Goal: Communication & Community: Participate in discussion

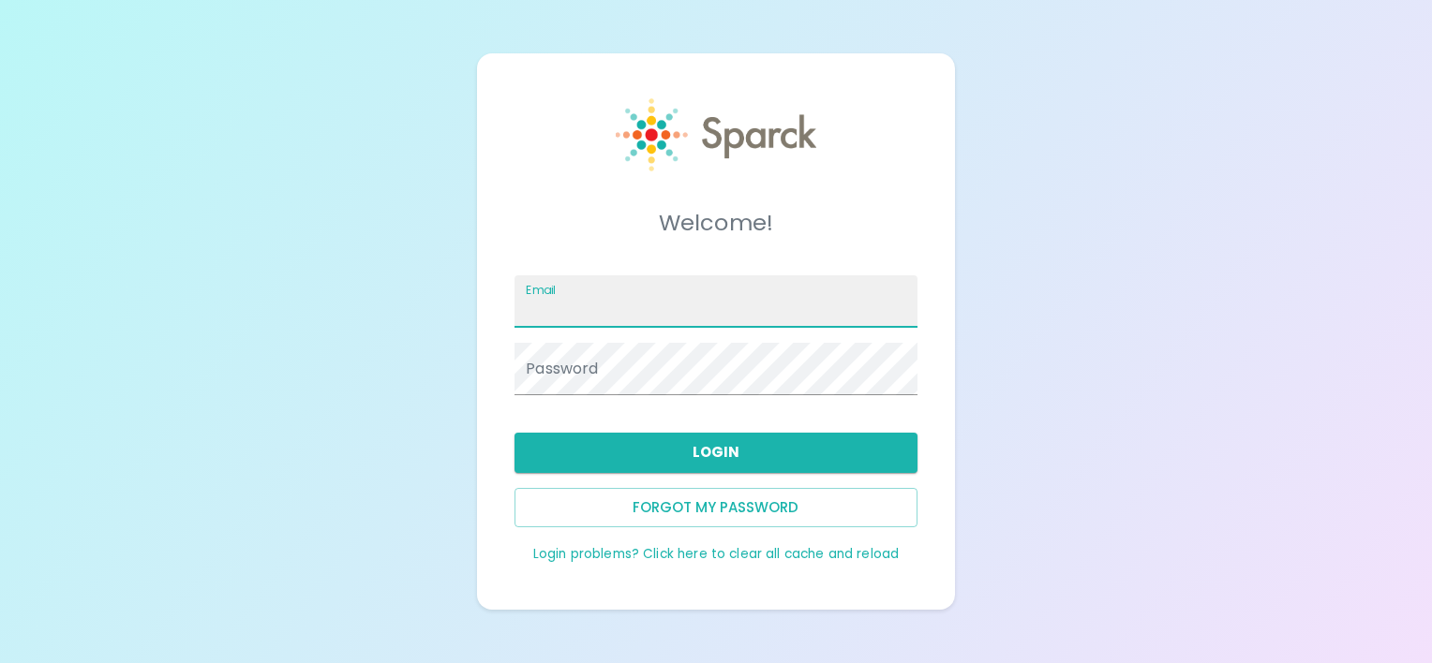
type input "[EMAIL_ADDRESS][DOMAIN_NAME]"
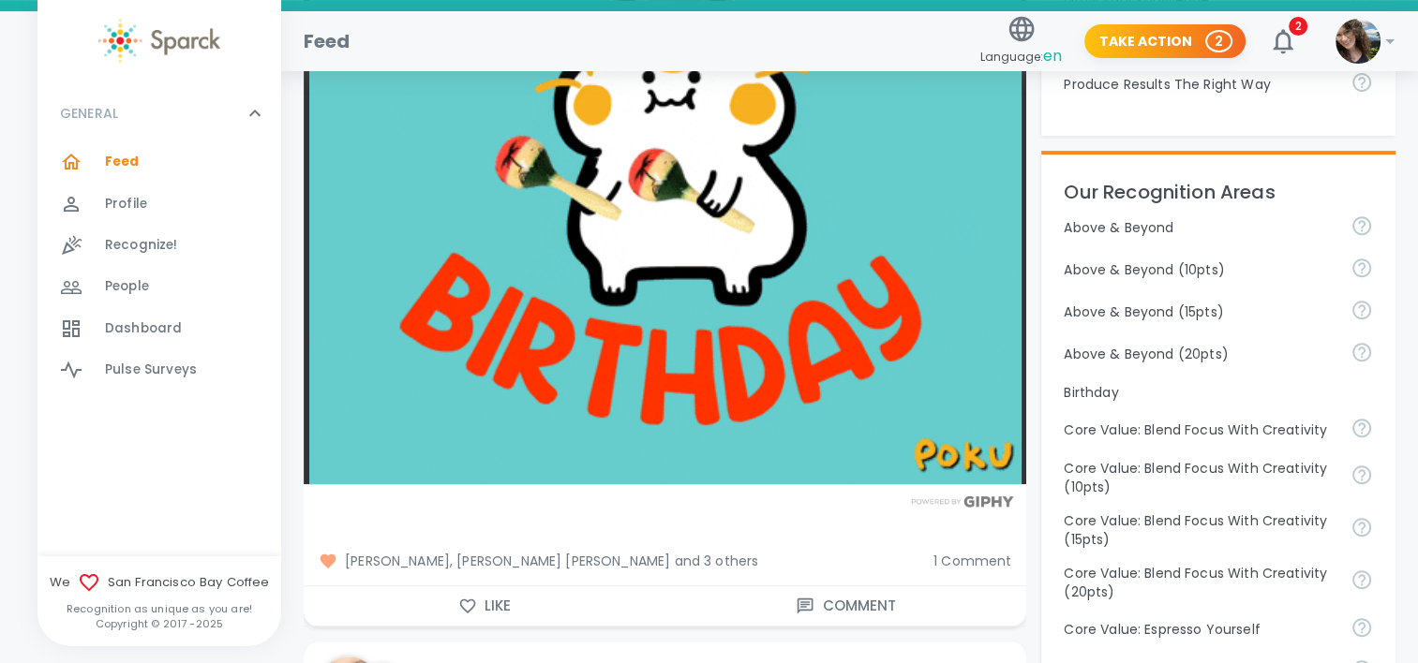
scroll to position [750, 0]
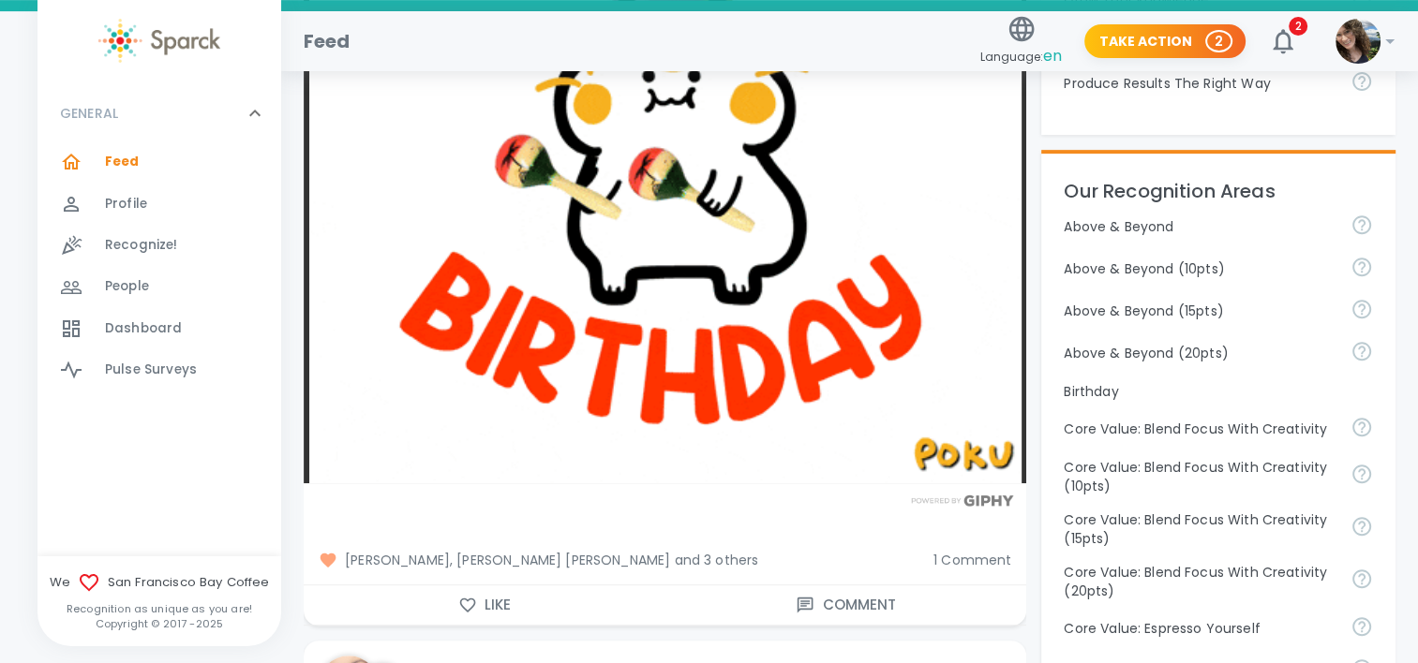
click at [508, 589] on button "Like" at bounding box center [485, 605] width 362 height 39
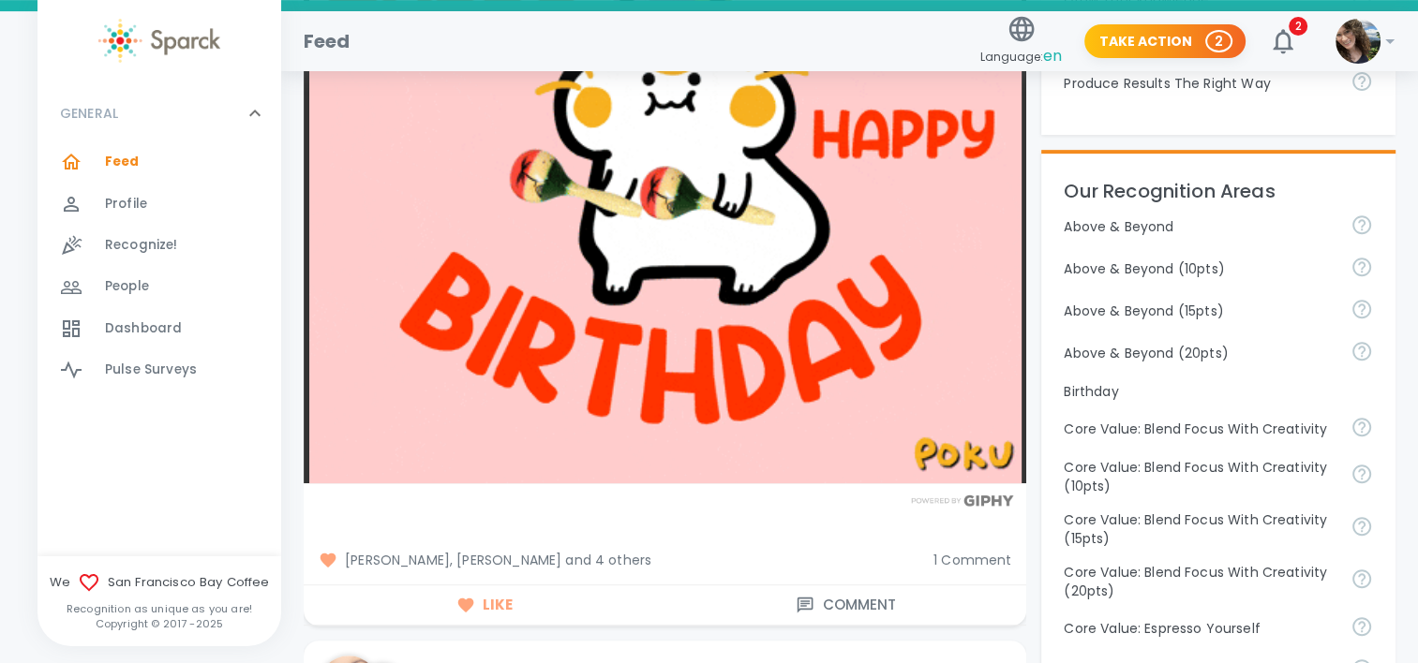
click at [971, 551] on span "1 Comment" at bounding box center [972, 560] width 78 height 19
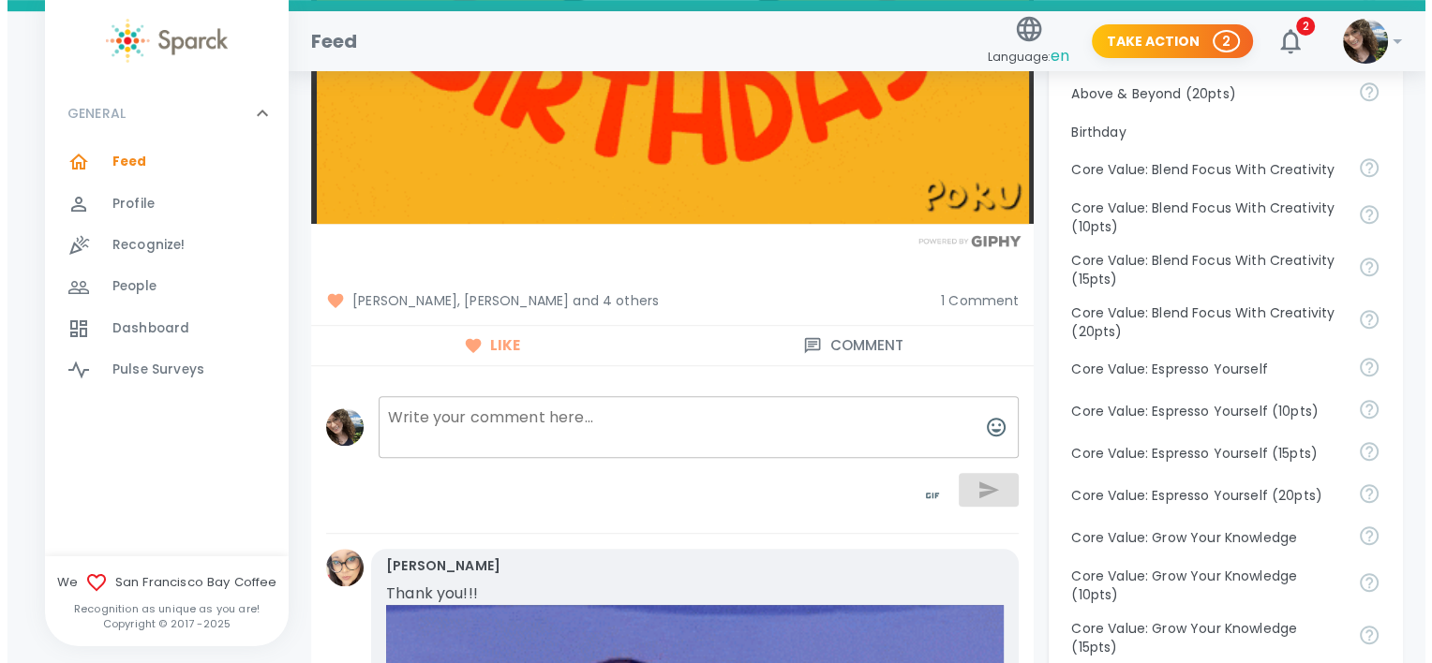
scroll to position [1125, 0]
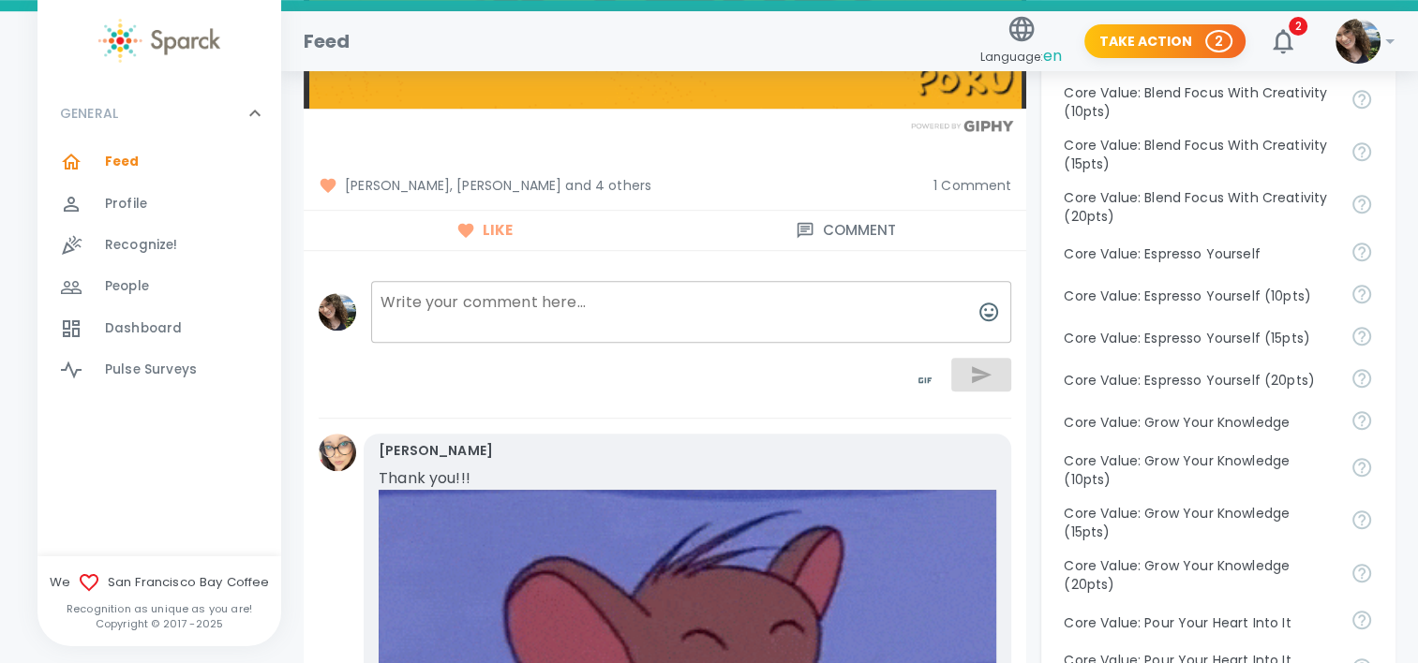
click at [586, 283] on textarea at bounding box center [691, 312] width 640 height 62
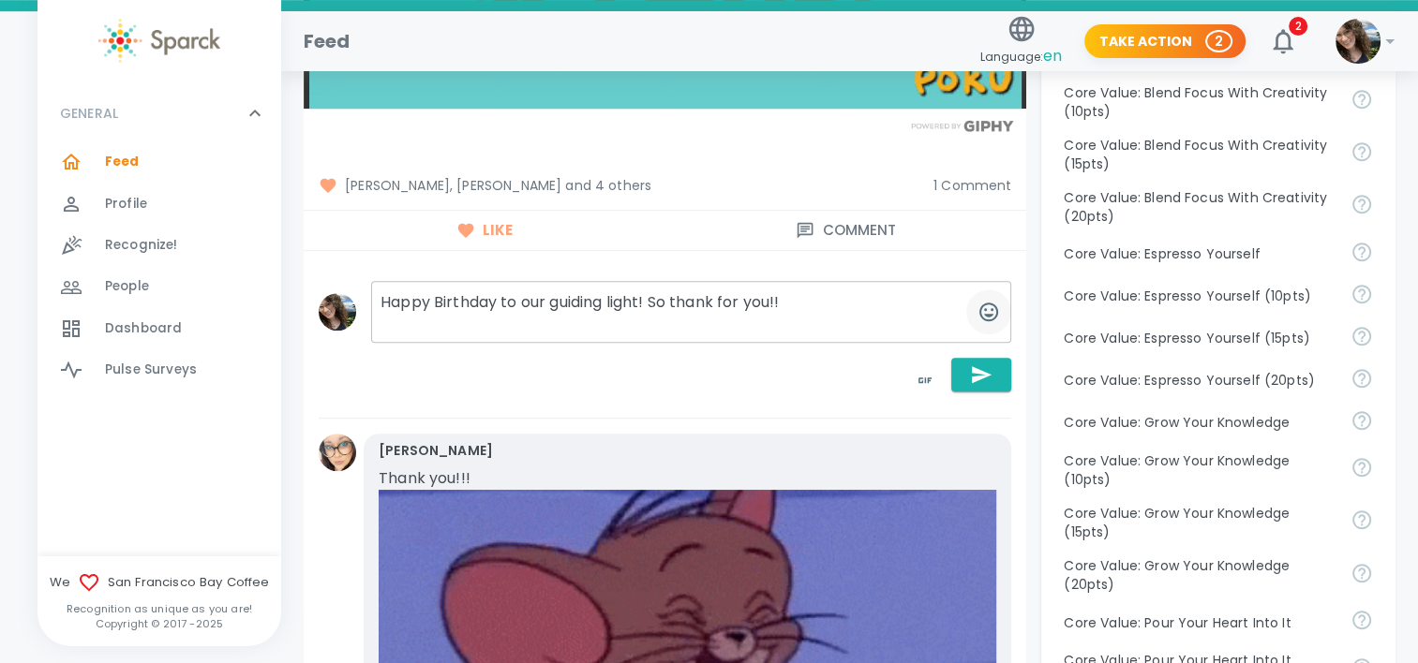
type textarea "Happy Birthday to our guiding light! So thank for you!!"
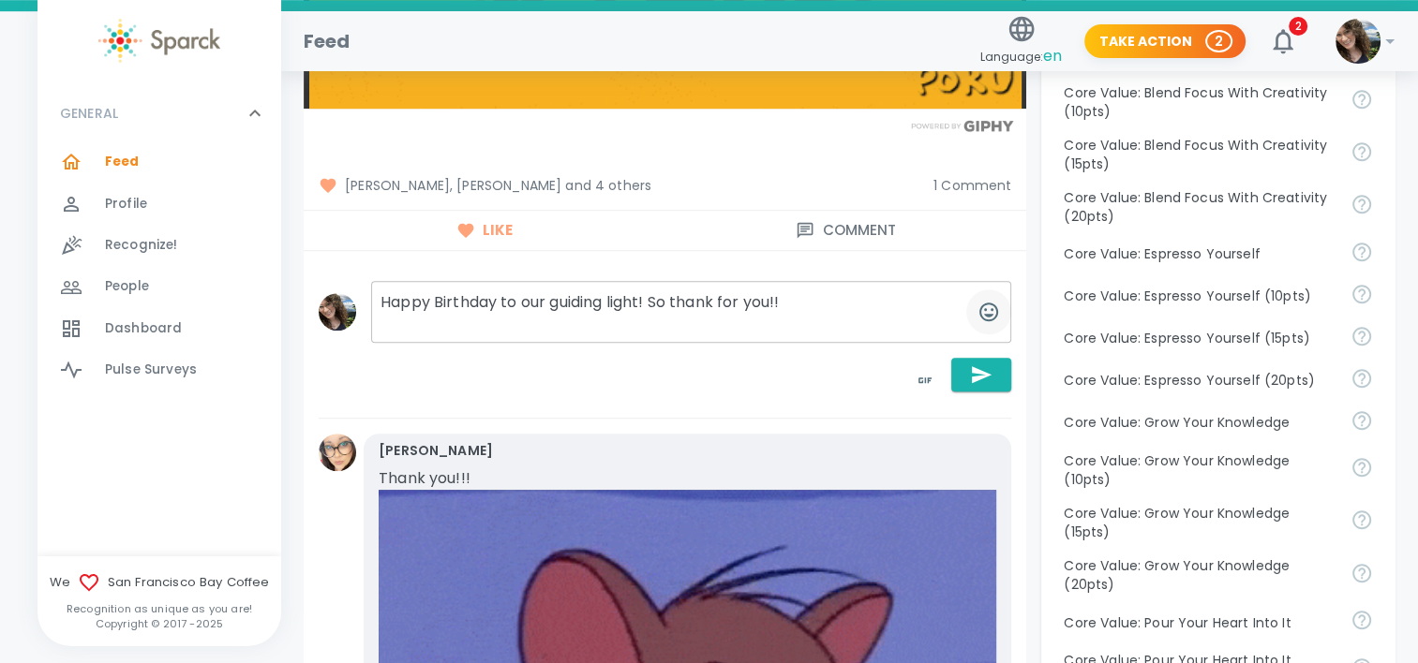
click at [982, 301] on icon "button" at bounding box center [988, 312] width 22 height 22
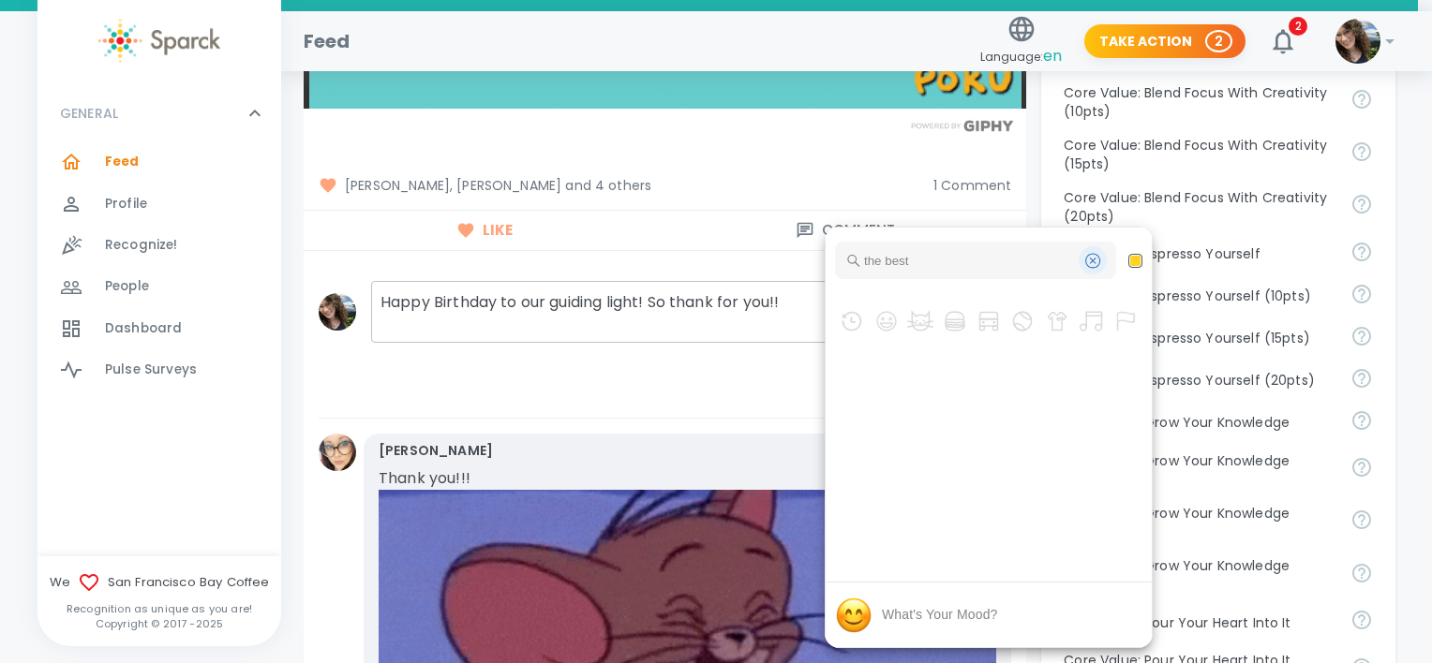
type input "the best"
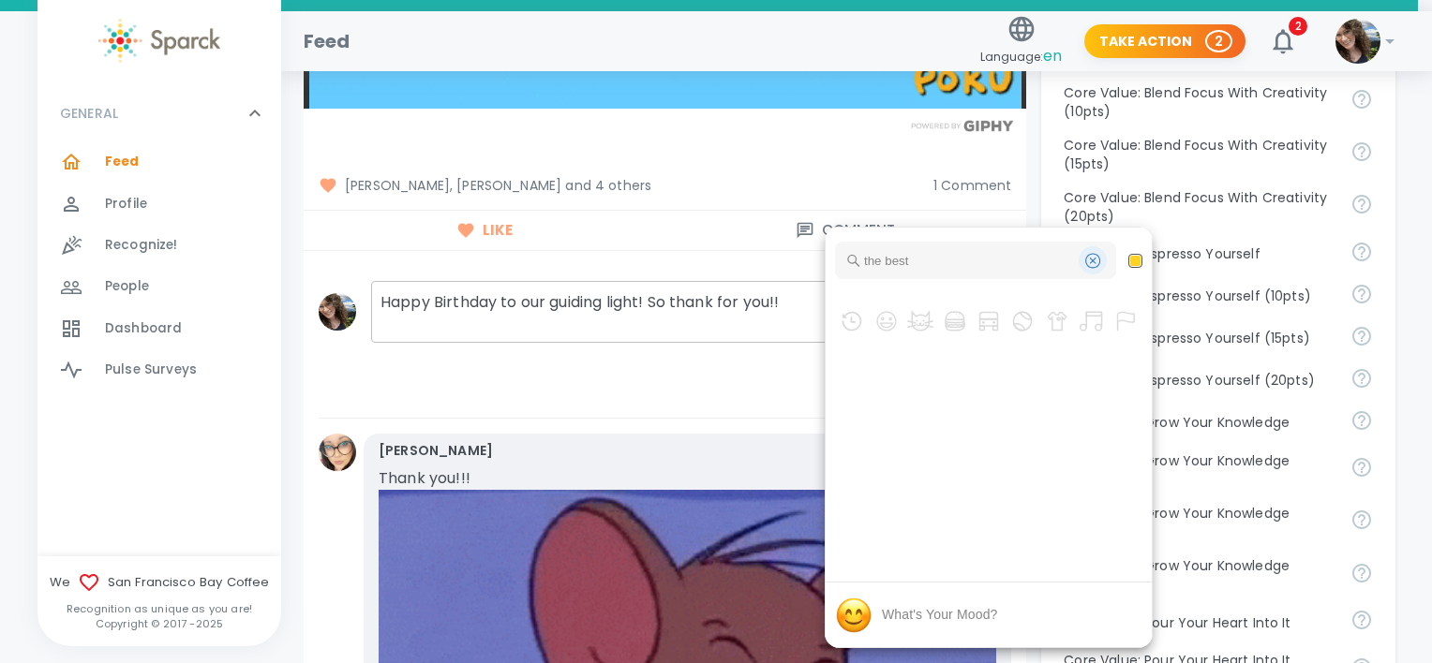
click at [1090, 262] on div "Clear" at bounding box center [1092, 260] width 19 height 19
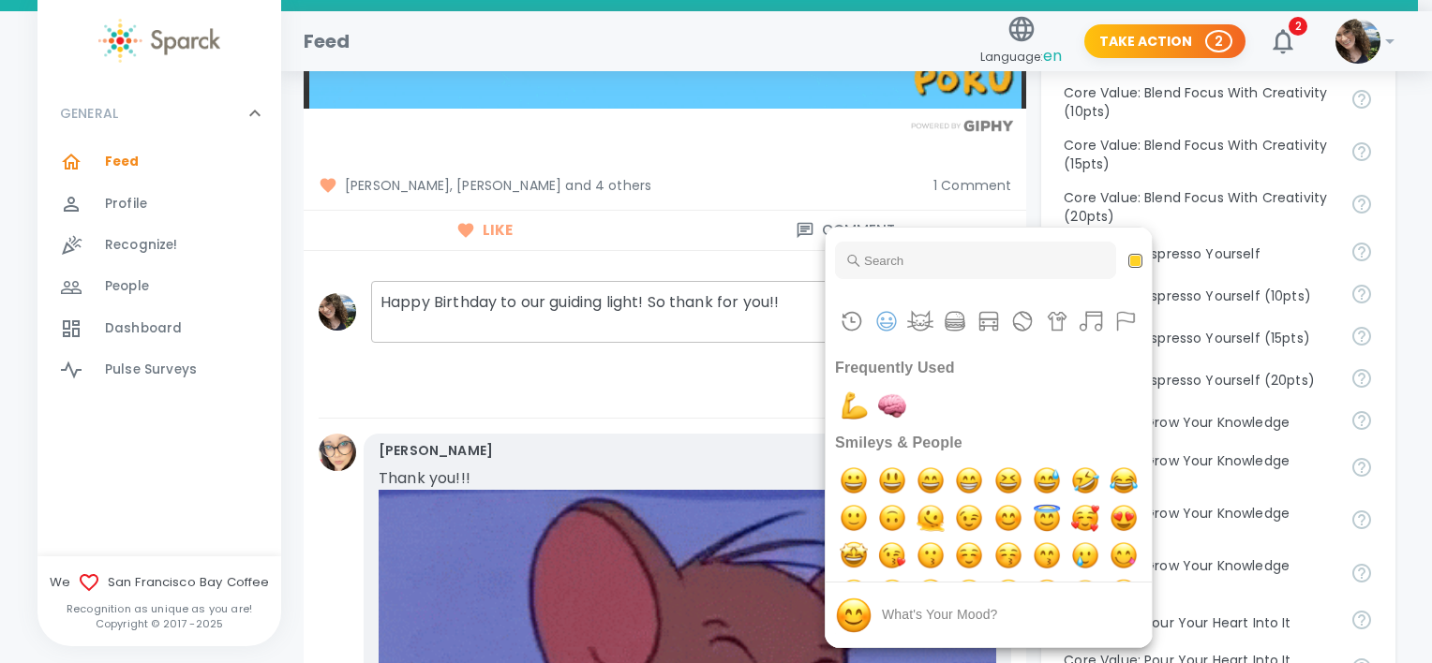
click at [690, 167] on div at bounding box center [716, 331] width 1432 height 663
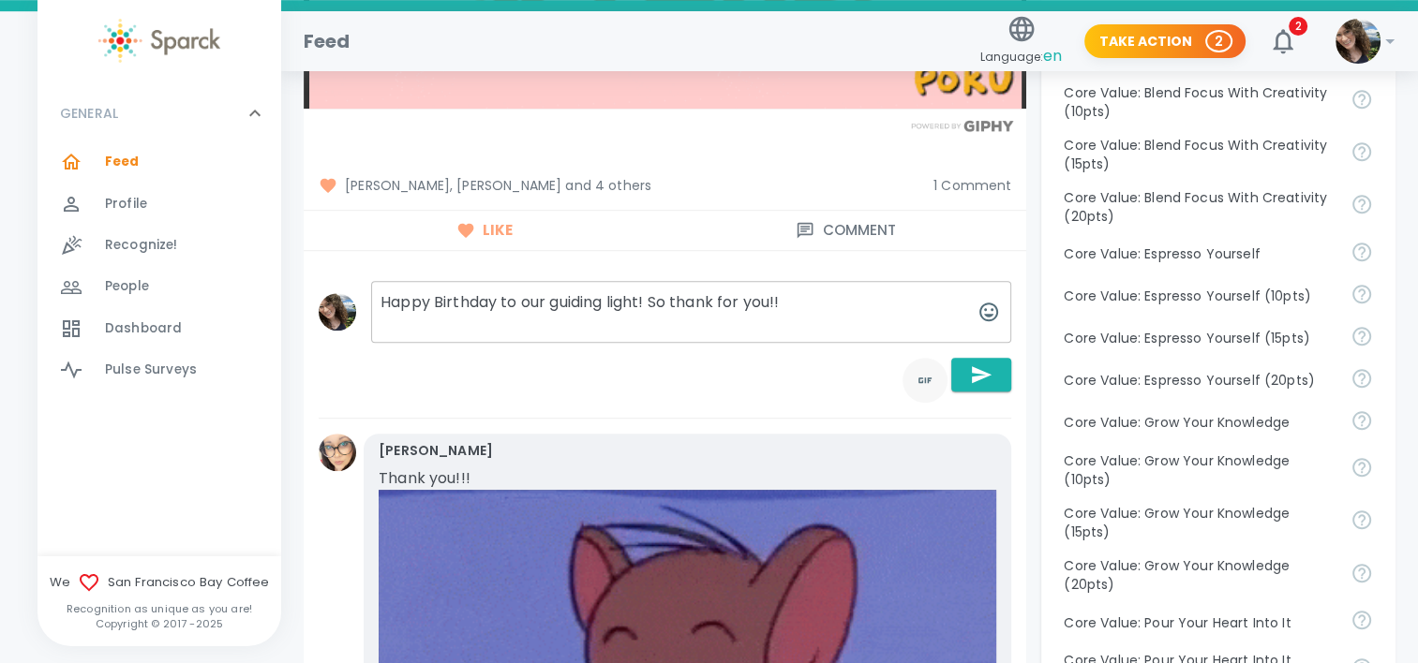
click at [927, 369] on icon "toggle password visibility" at bounding box center [925, 380] width 22 height 22
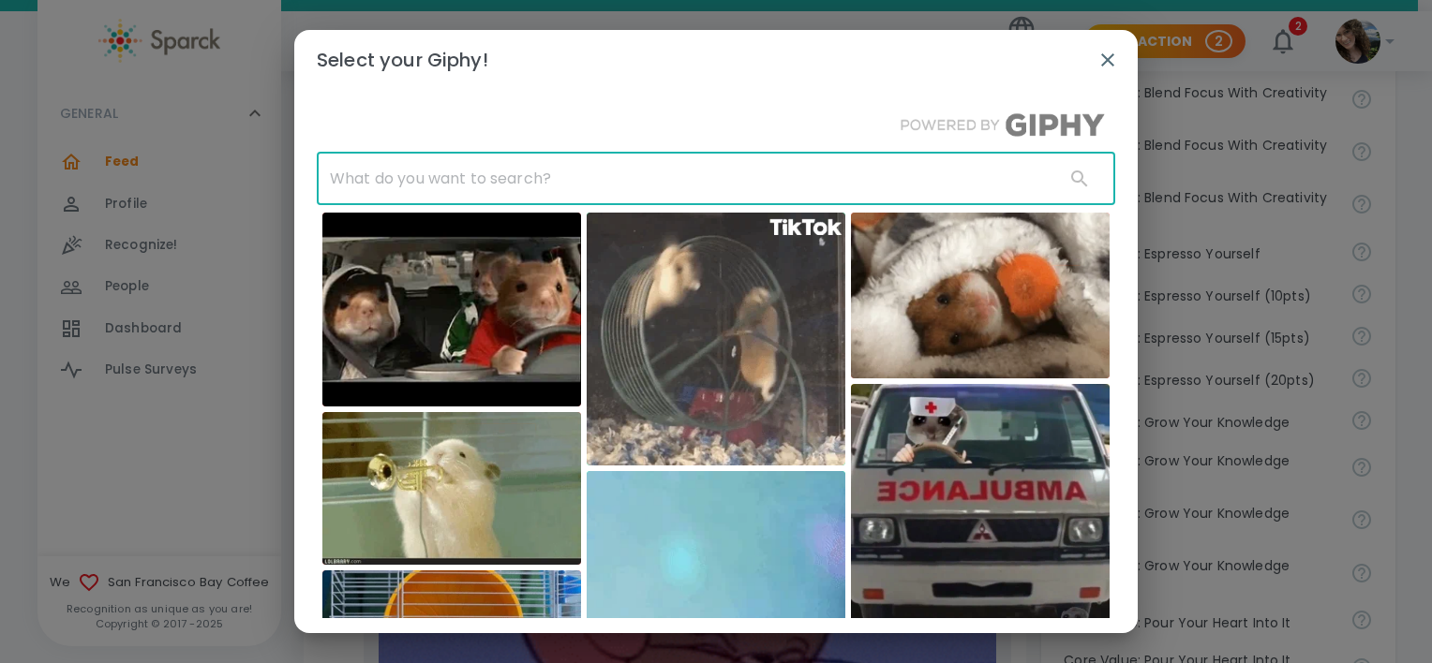
click at [542, 172] on input "text" at bounding box center [683, 179] width 733 height 52
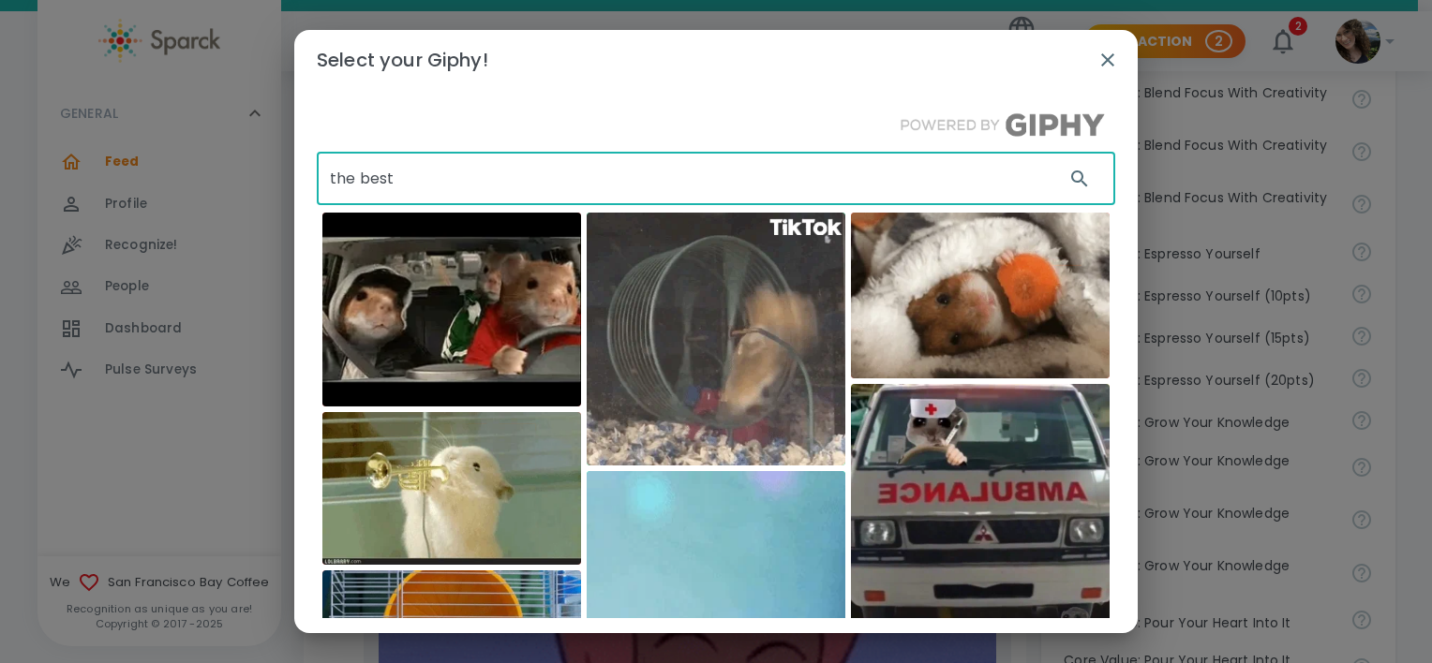
click at [548, 167] on input "the best" at bounding box center [683, 179] width 733 height 52
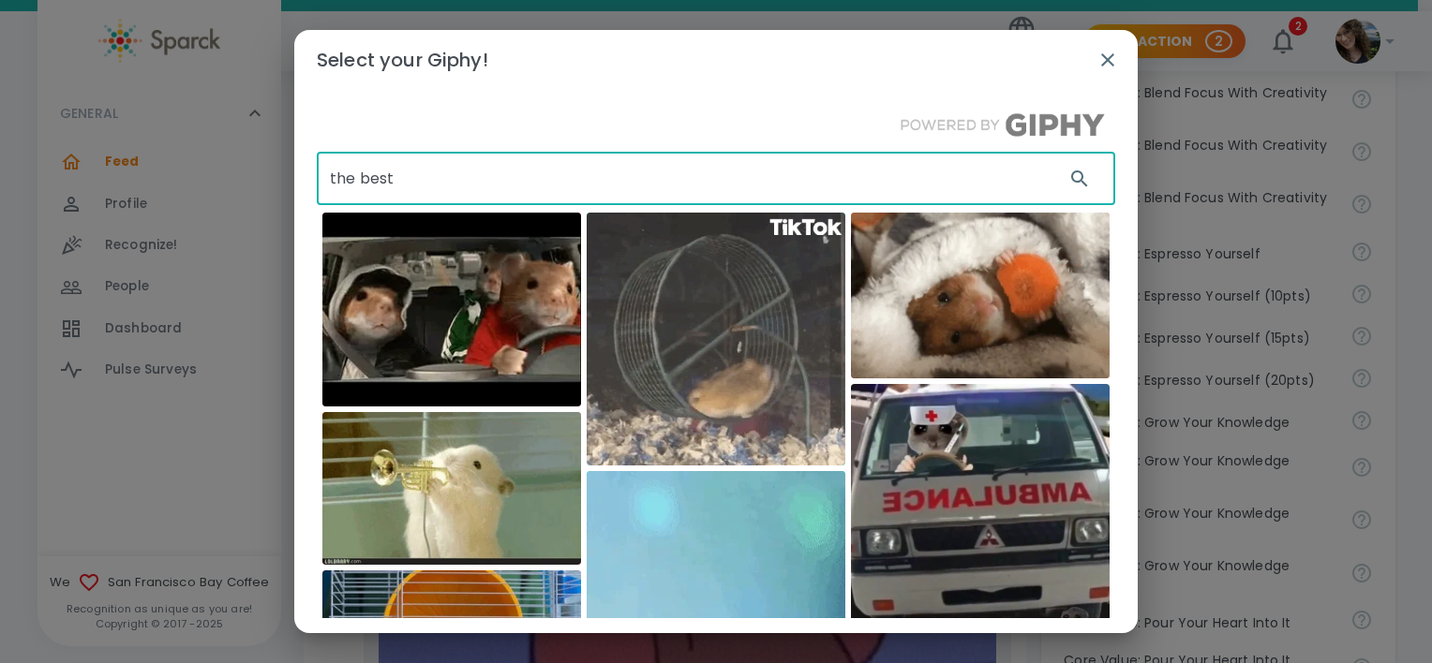
click at [548, 167] on input "the best" at bounding box center [683, 179] width 733 height 52
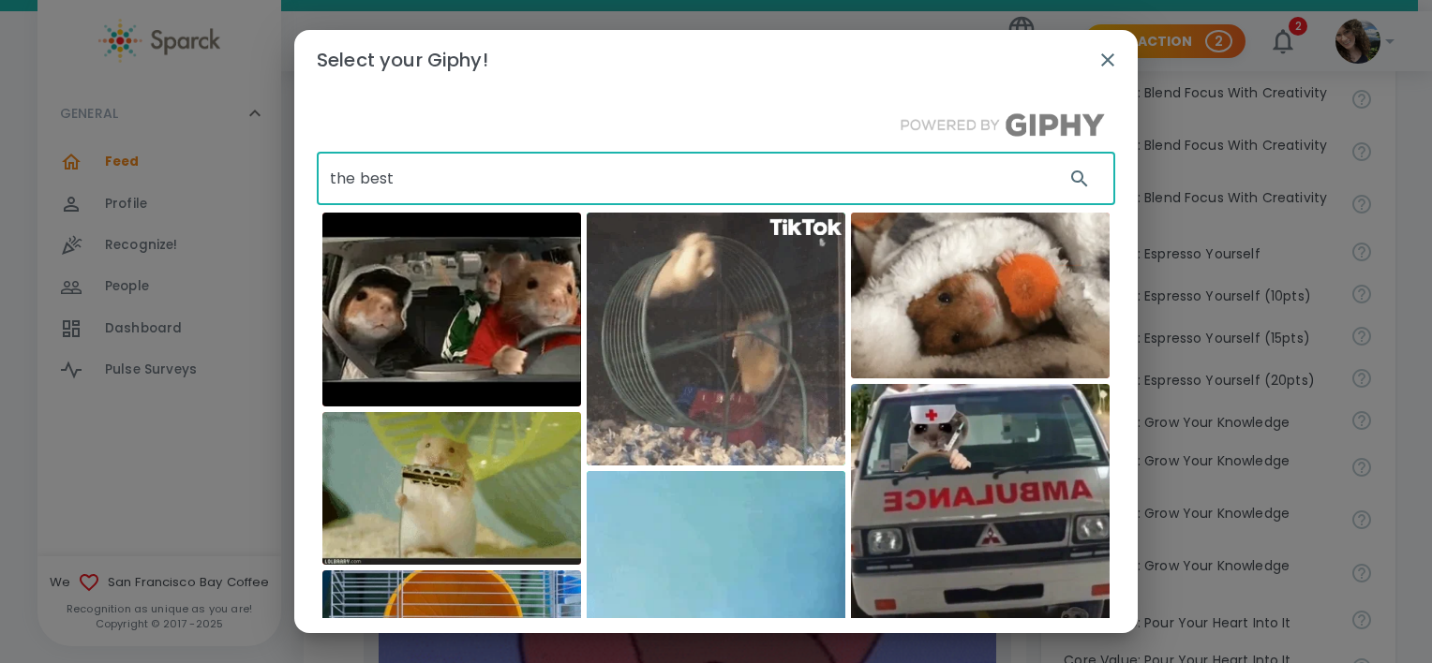
click at [548, 167] on input "the best" at bounding box center [683, 179] width 733 height 52
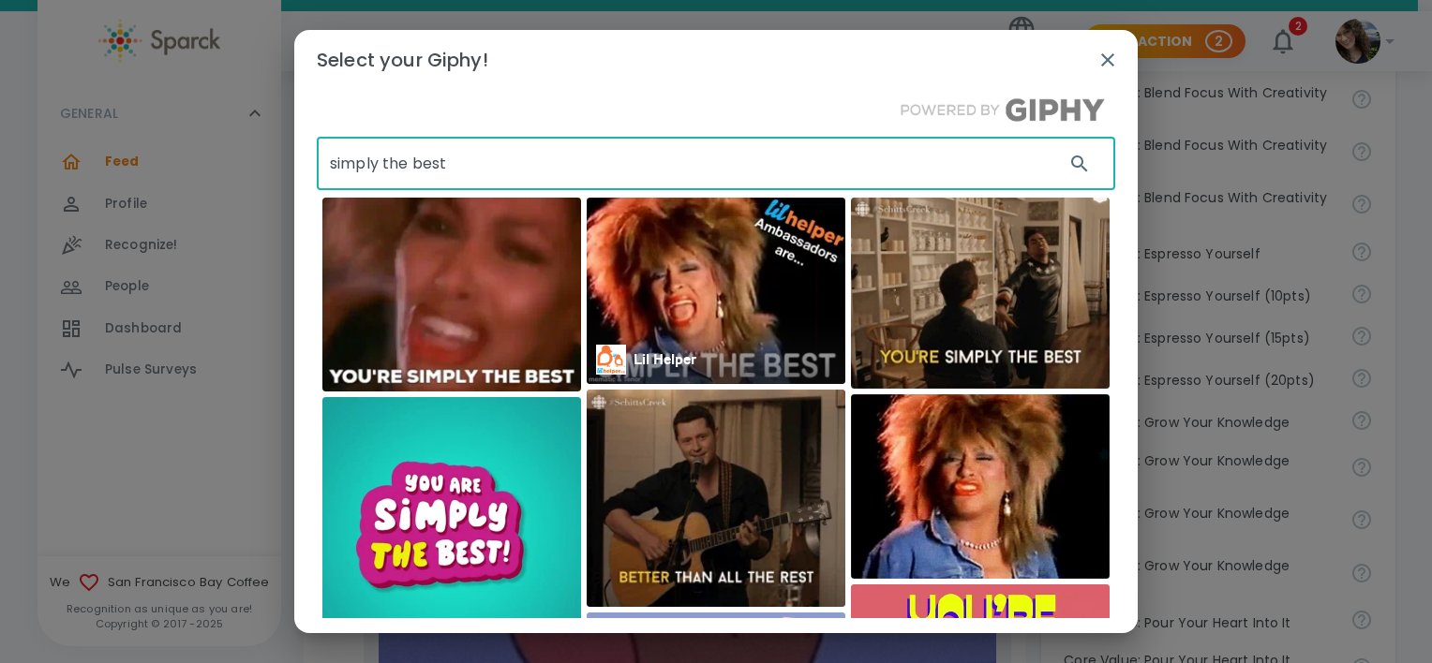
scroll to position [0, 0]
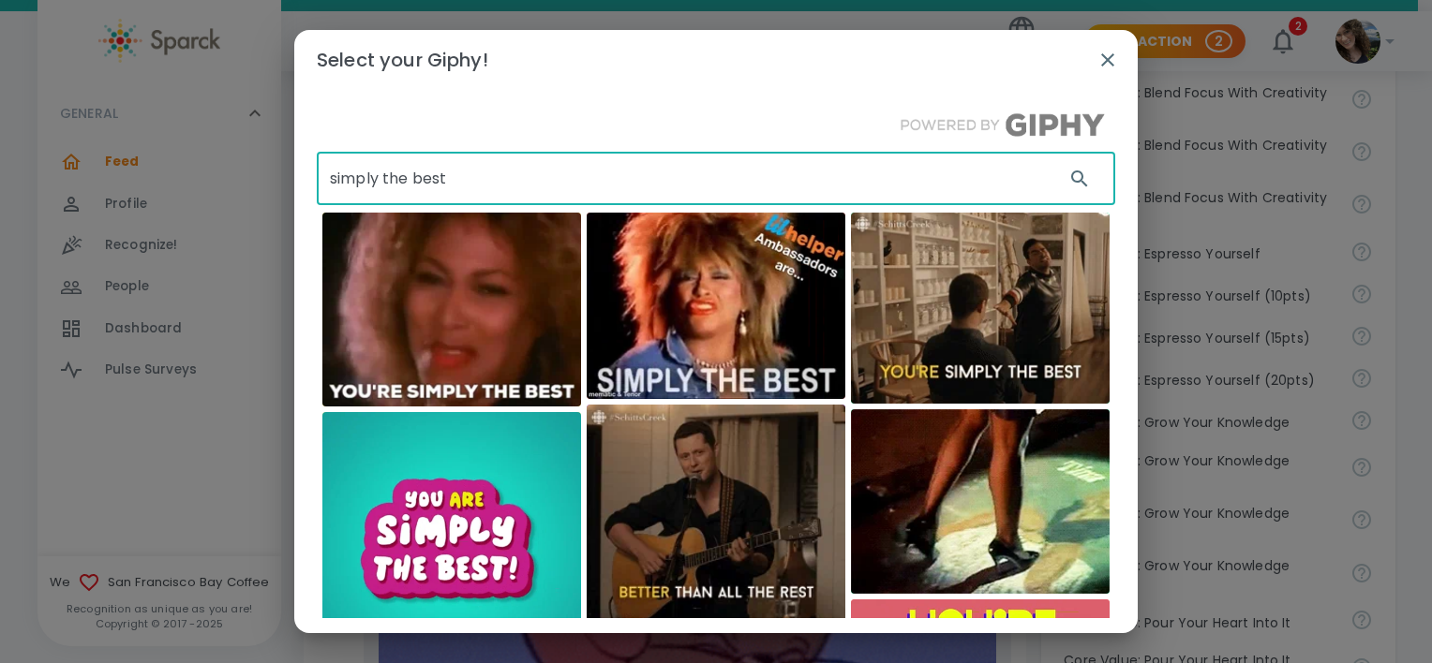
click at [533, 179] on input "simply the best" at bounding box center [683, 179] width 733 height 52
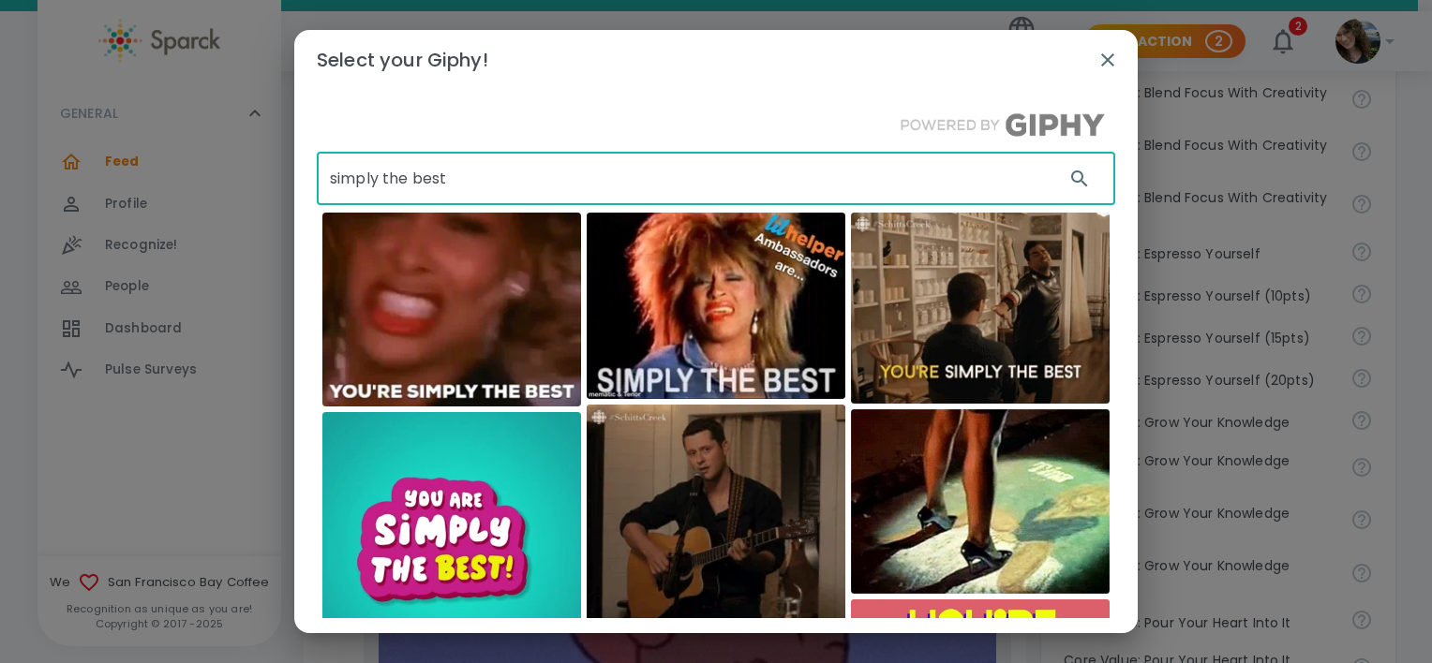
click at [533, 179] on input "simply the best" at bounding box center [683, 179] width 733 height 52
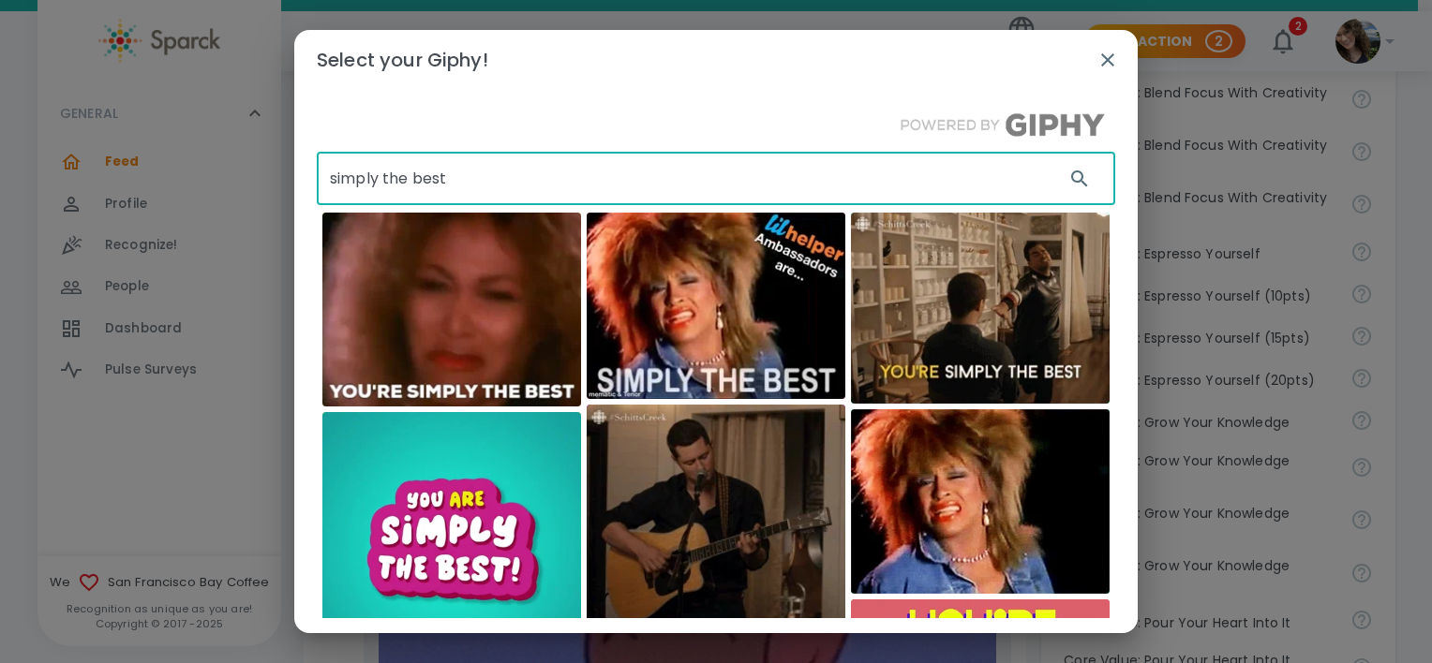
click at [533, 179] on input "simply the best" at bounding box center [683, 179] width 733 height 52
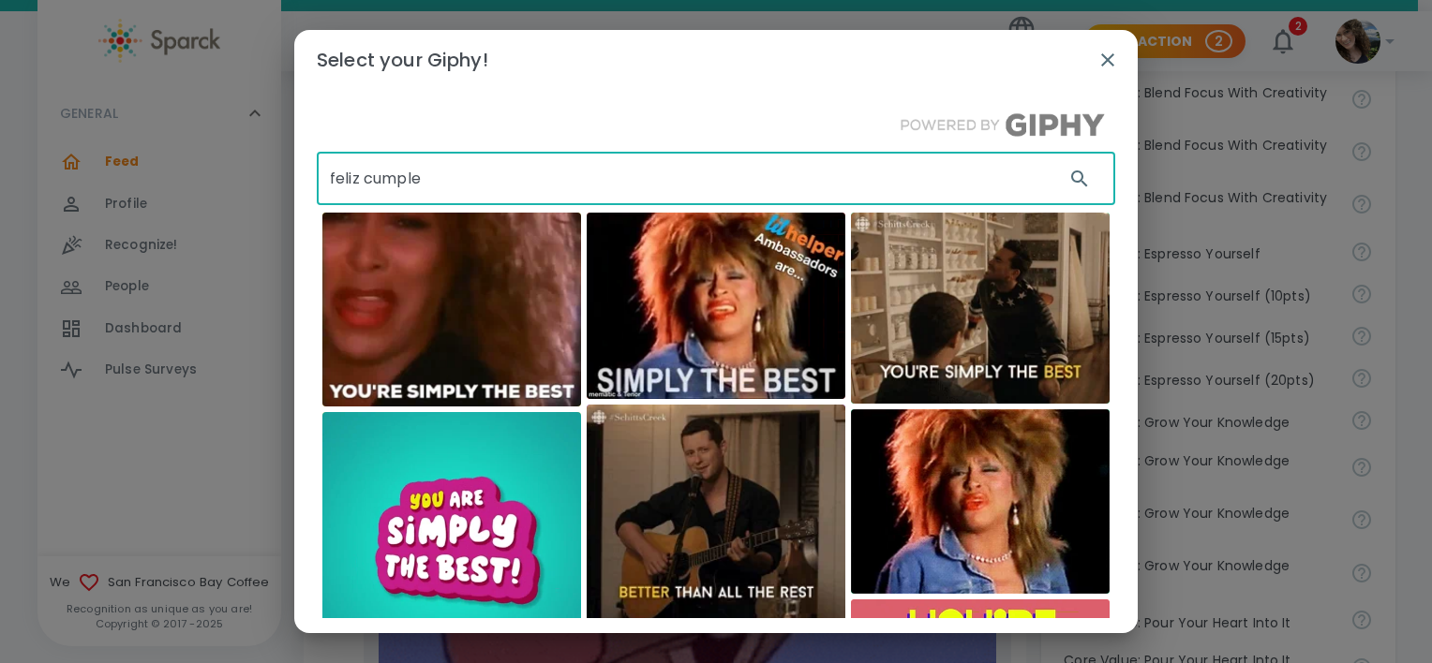
type input "feliz cumple"
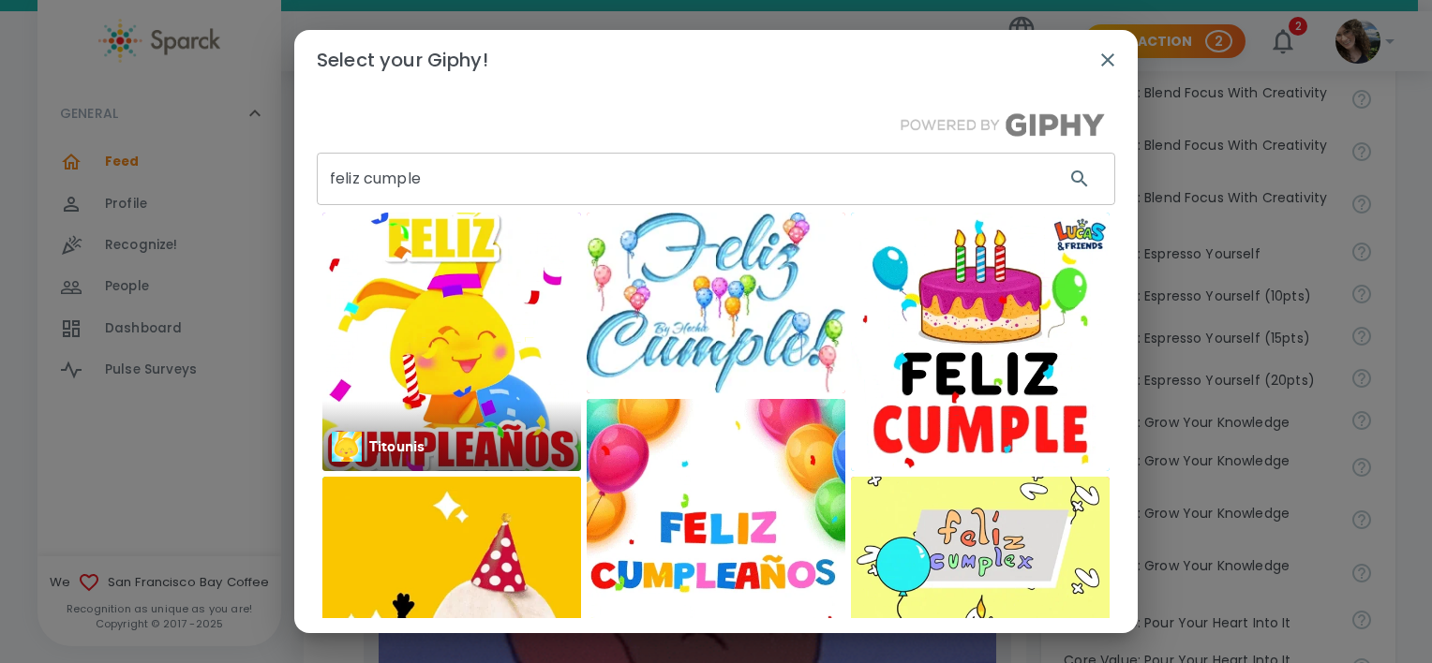
click at [429, 289] on img at bounding box center [451, 342] width 259 height 259
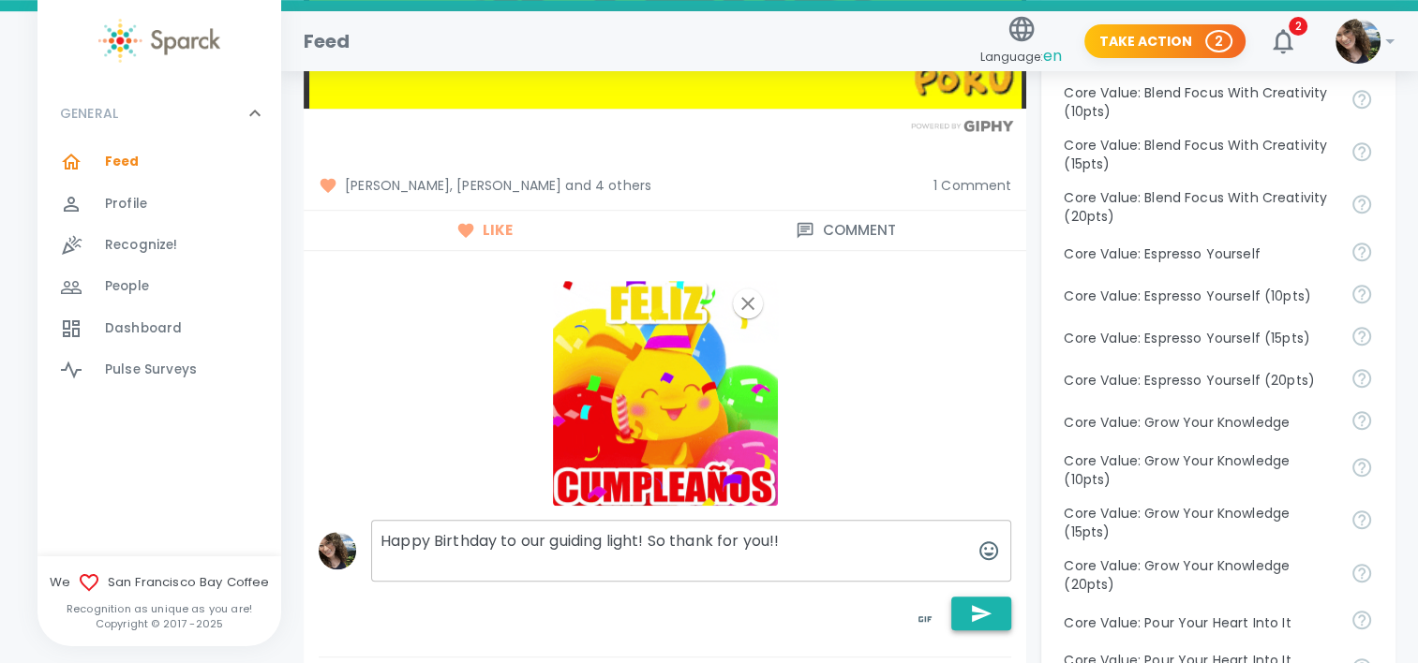
click at [978, 605] on icon "button" at bounding box center [982, 613] width 20 height 17
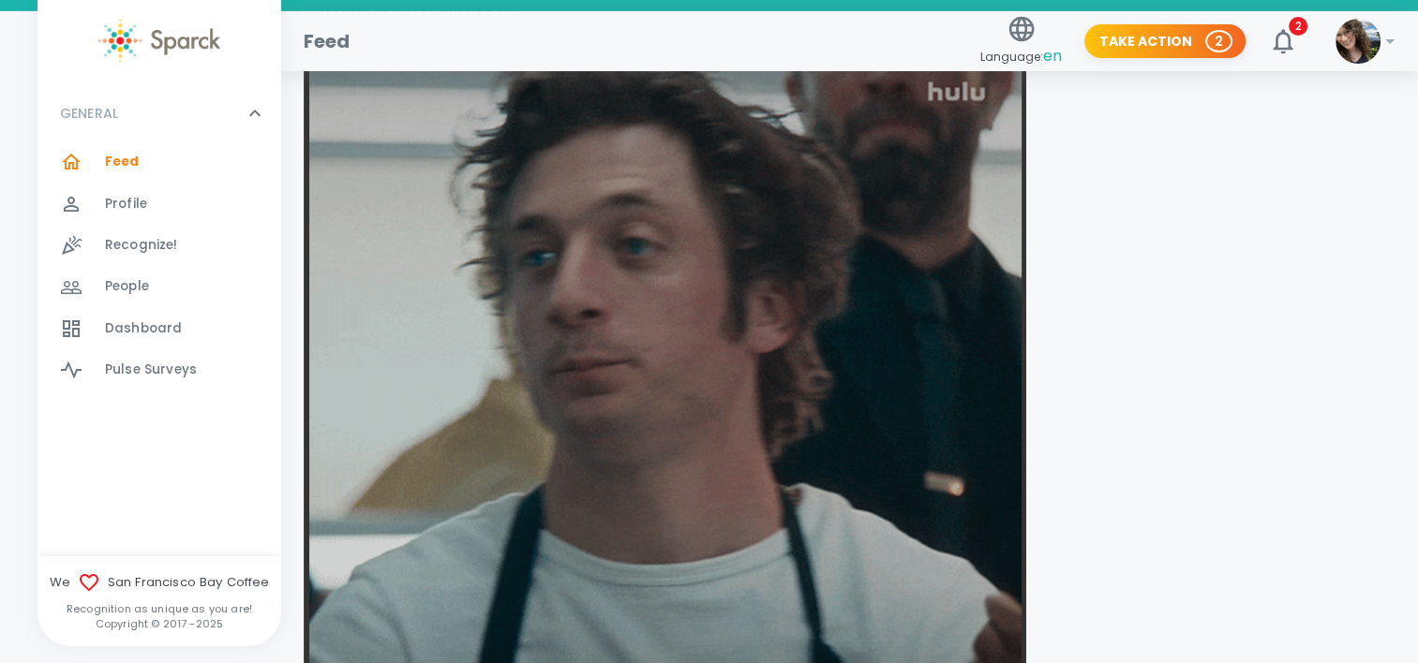
scroll to position [6279, 0]
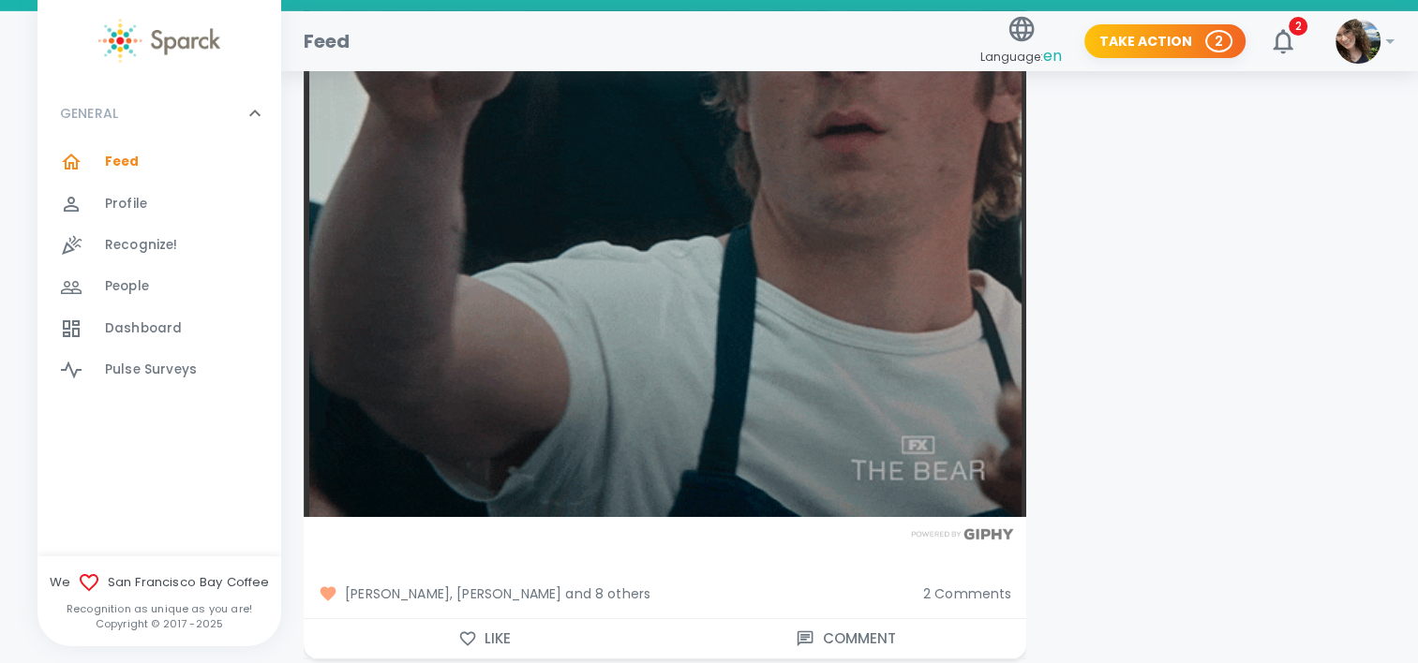
click at [496, 619] on button "Like" at bounding box center [485, 638] width 362 height 39
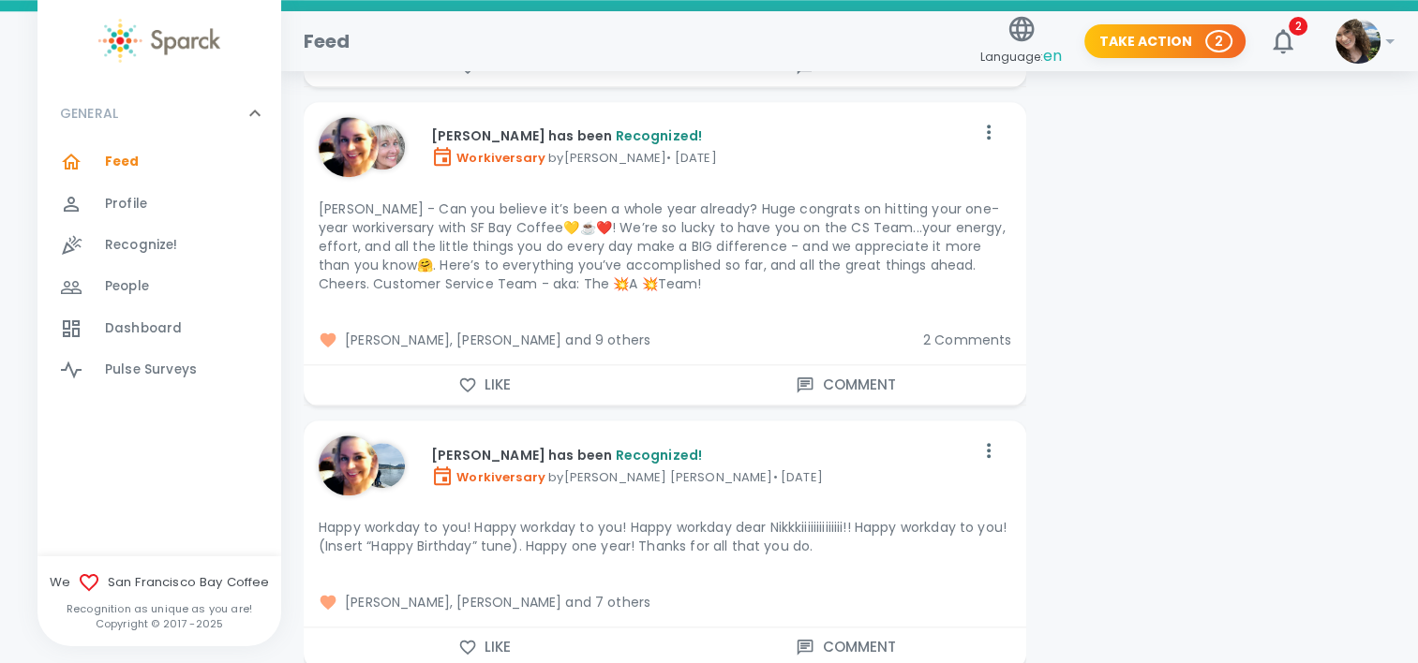
scroll to position [8903, 0]
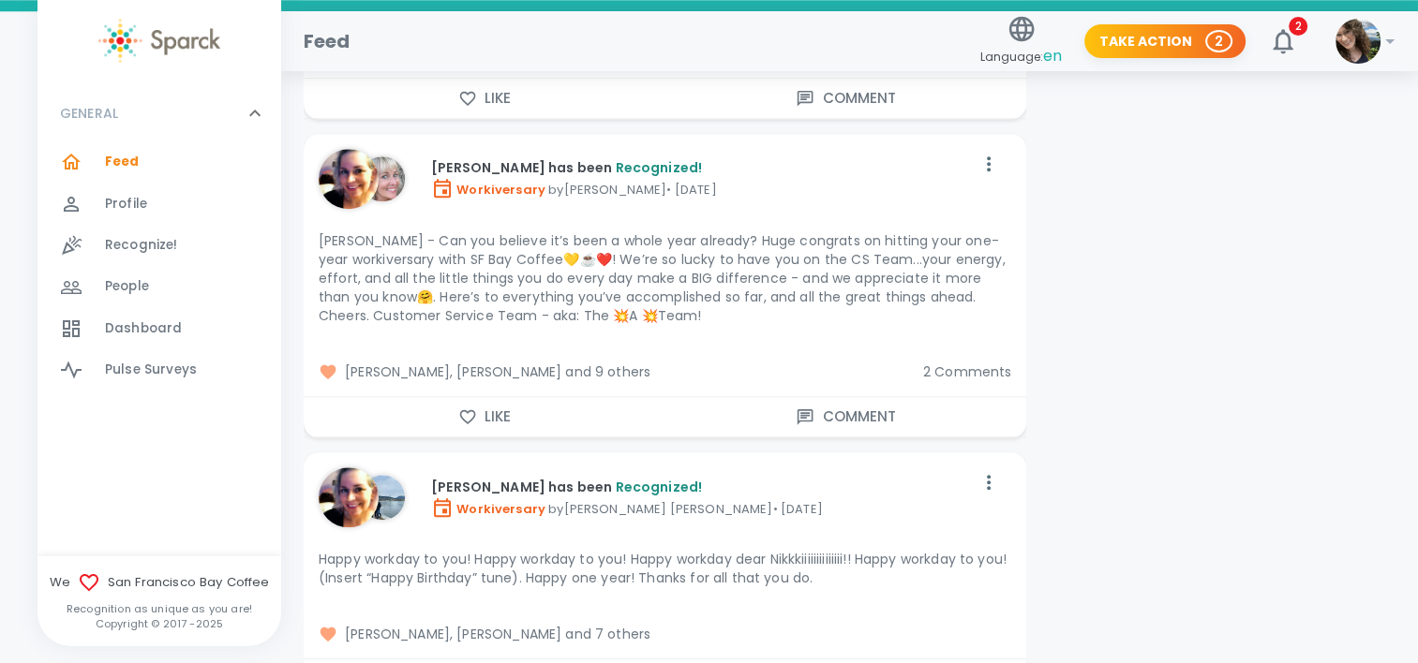
click at [494, 397] on button "Like" at bounding box center [485, 416] width 362 height 39
click at [956, 363] on span "2 Comments" at bounding box center [967, 372] width 89 height 19
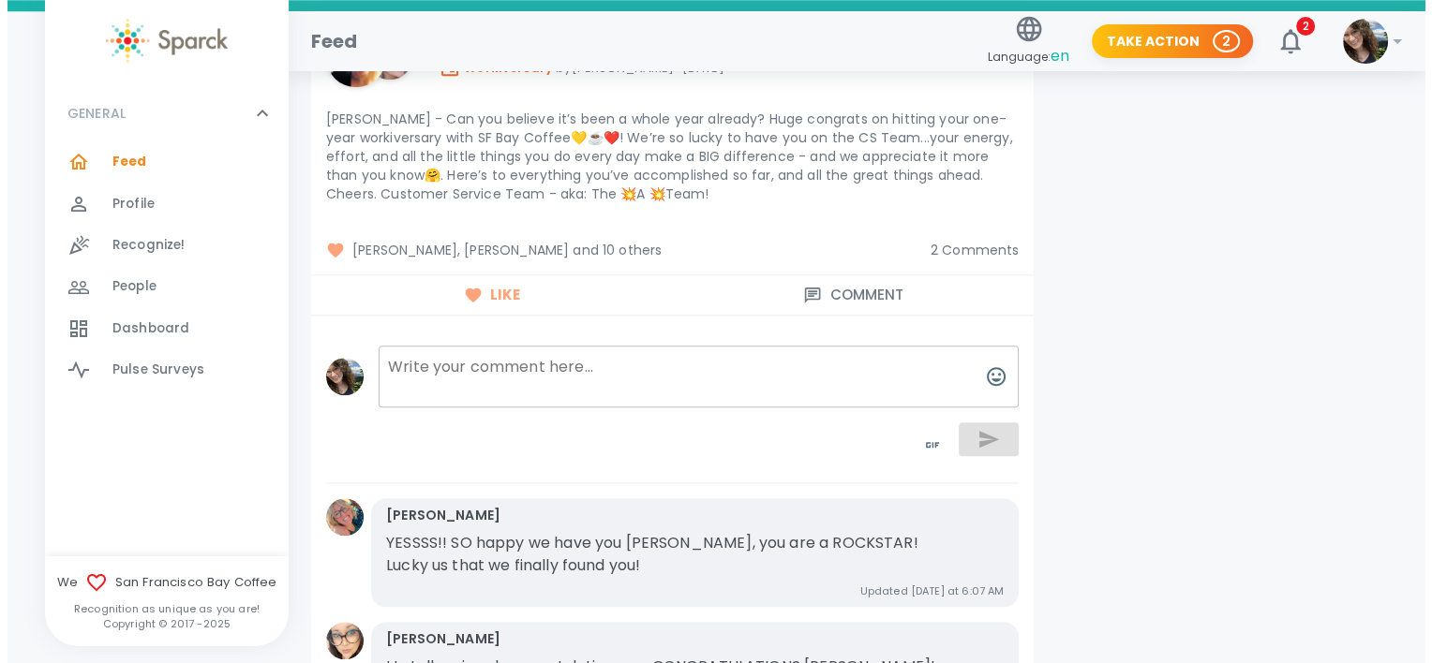
scroll to position [8996, 0]
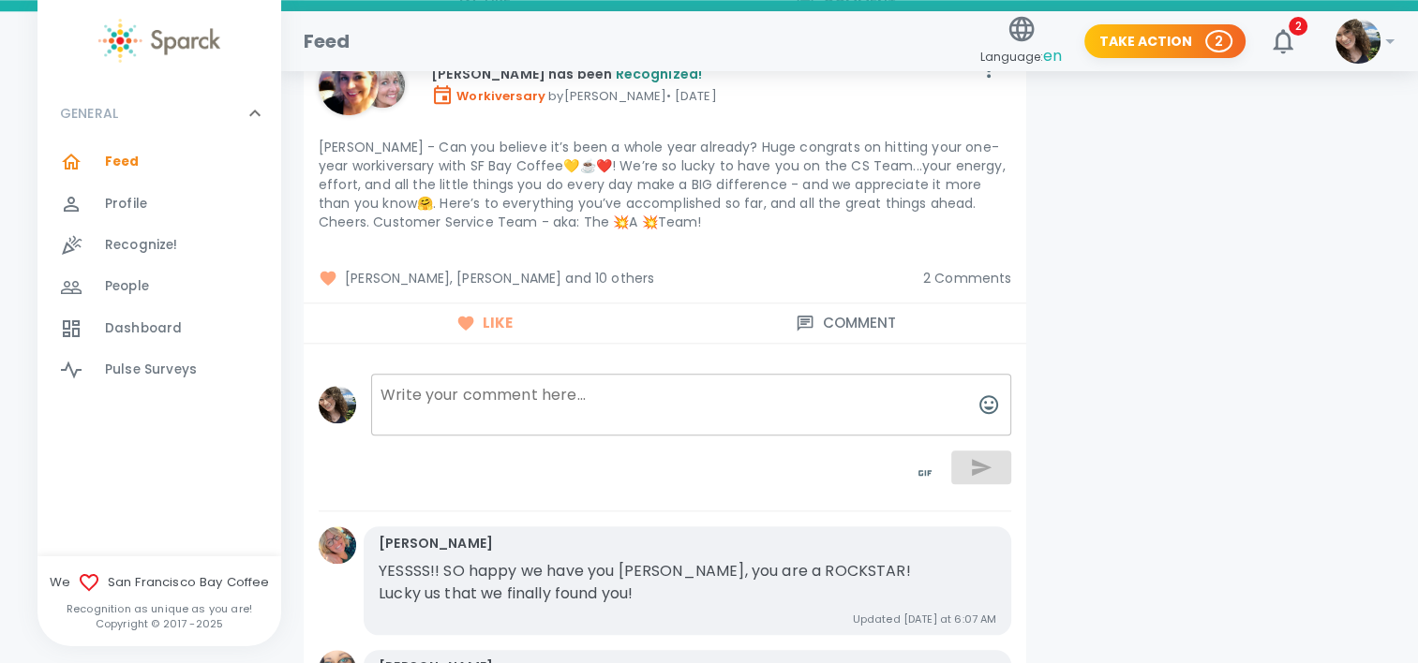
click at [558, 374] on textarea at bounding box center [691, 405] width 640 height 62
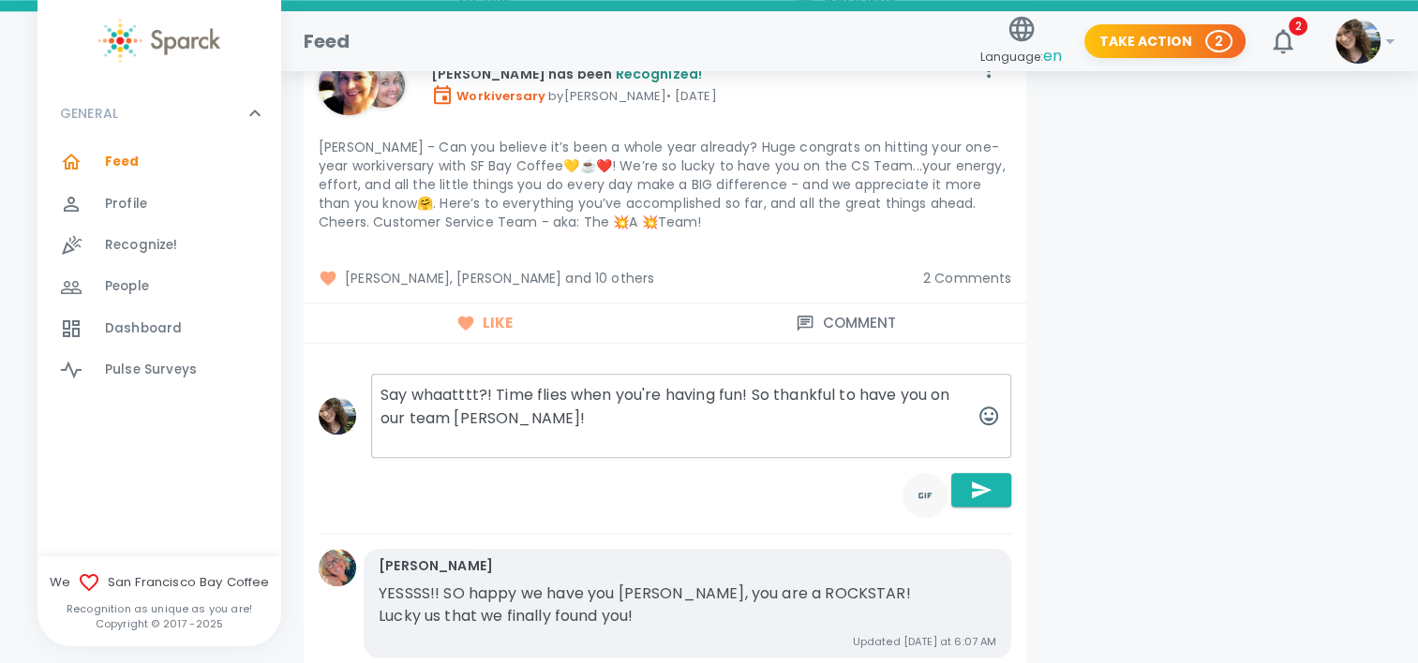
type textarea "Say whaatttt?! Time flies when you're having fun! So thankful to have you on ou…"
click at [921, 484] on icon "toggle password visibility" at bounding box center [925, 495] width 22 height 22
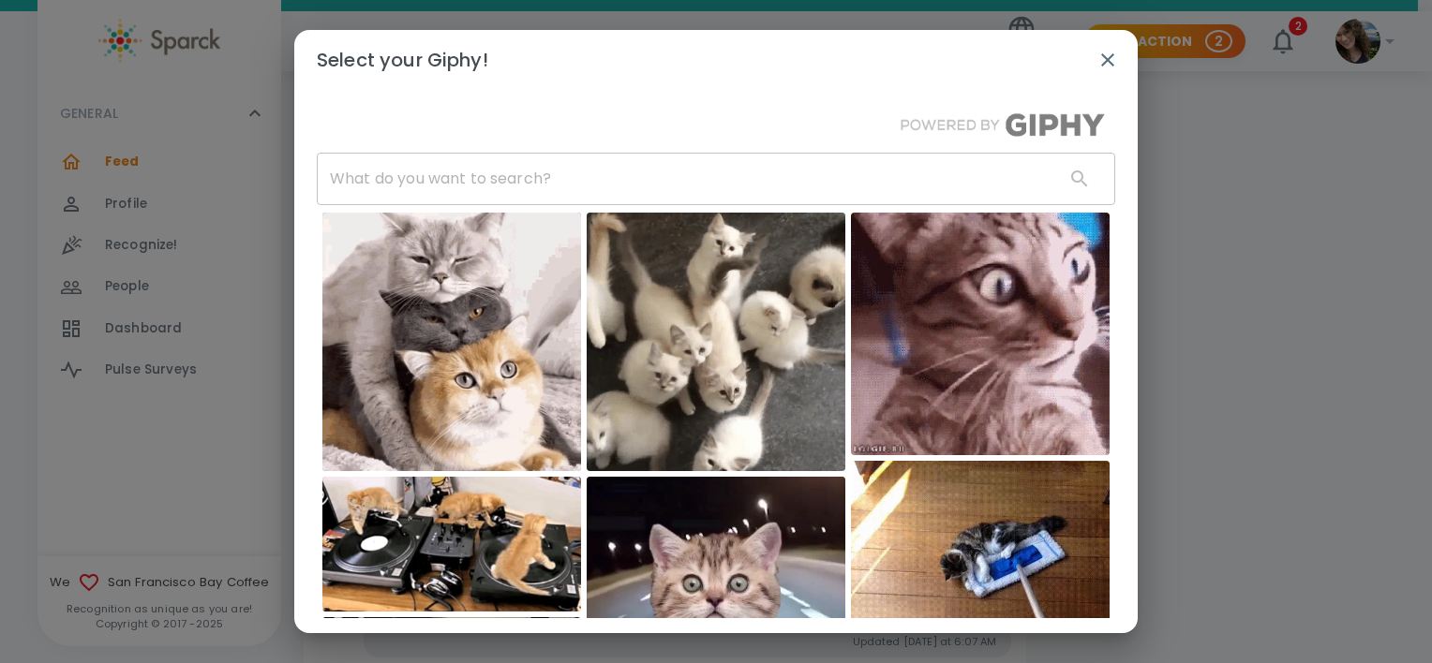
click at [540, 358] on img at bounding box center [451, 342] width 259 height 259
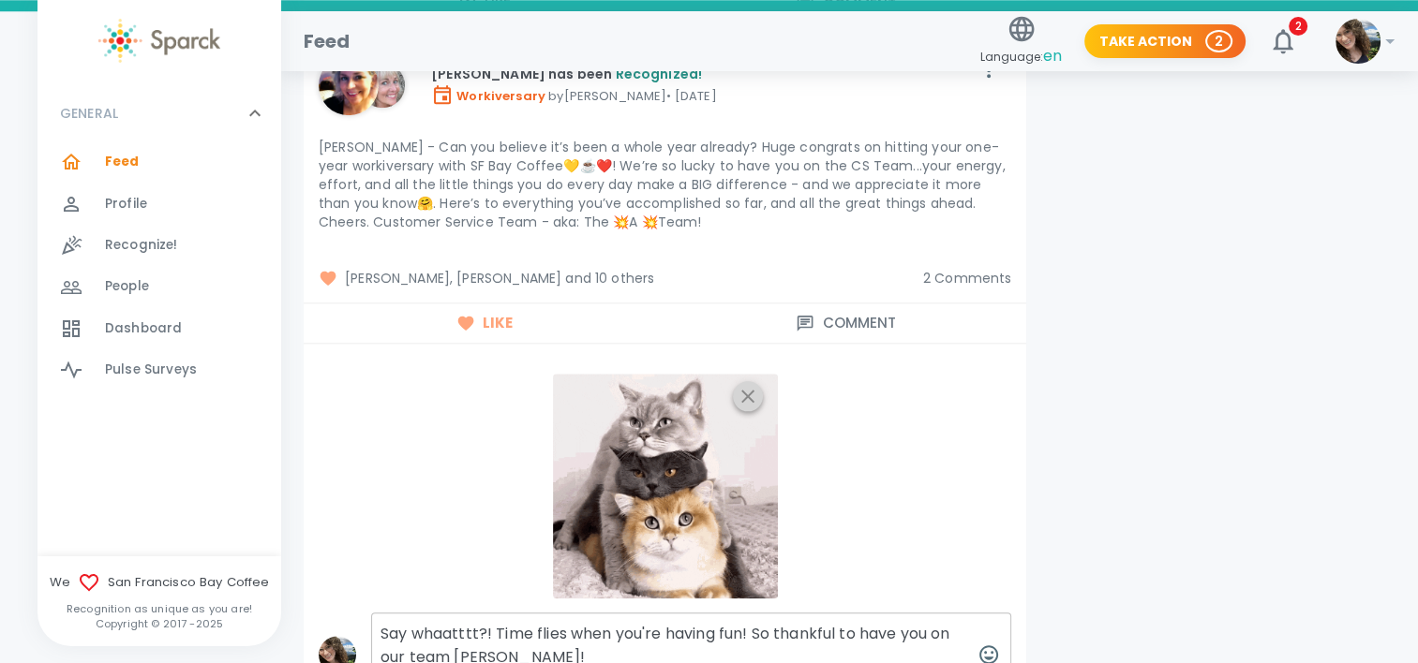
click at [745, 385] on icon "button" at bounding box center [748, 396] width 22 height 22
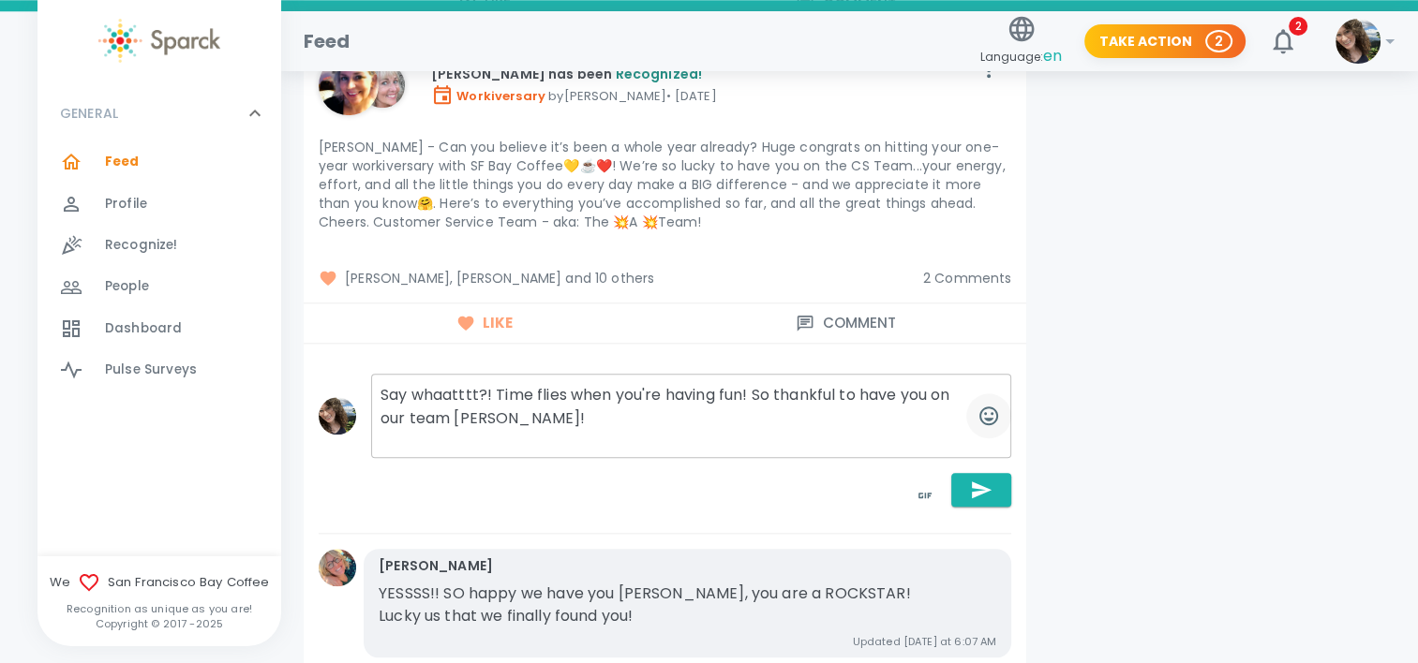
click at [994, 407] on icon "button" at bounding box center [988, 416] width 19 height 19
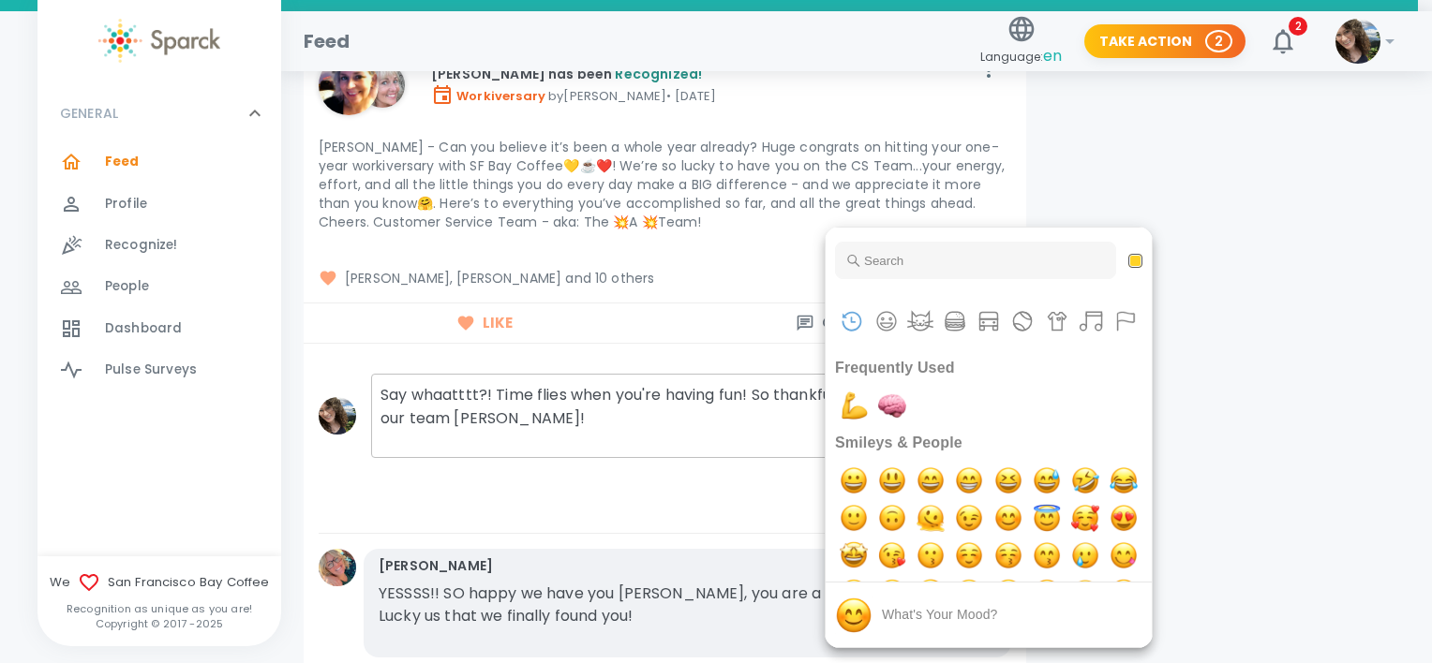
click at [698, 393] on div at bounding box center [716, 331] width 1432 height 663
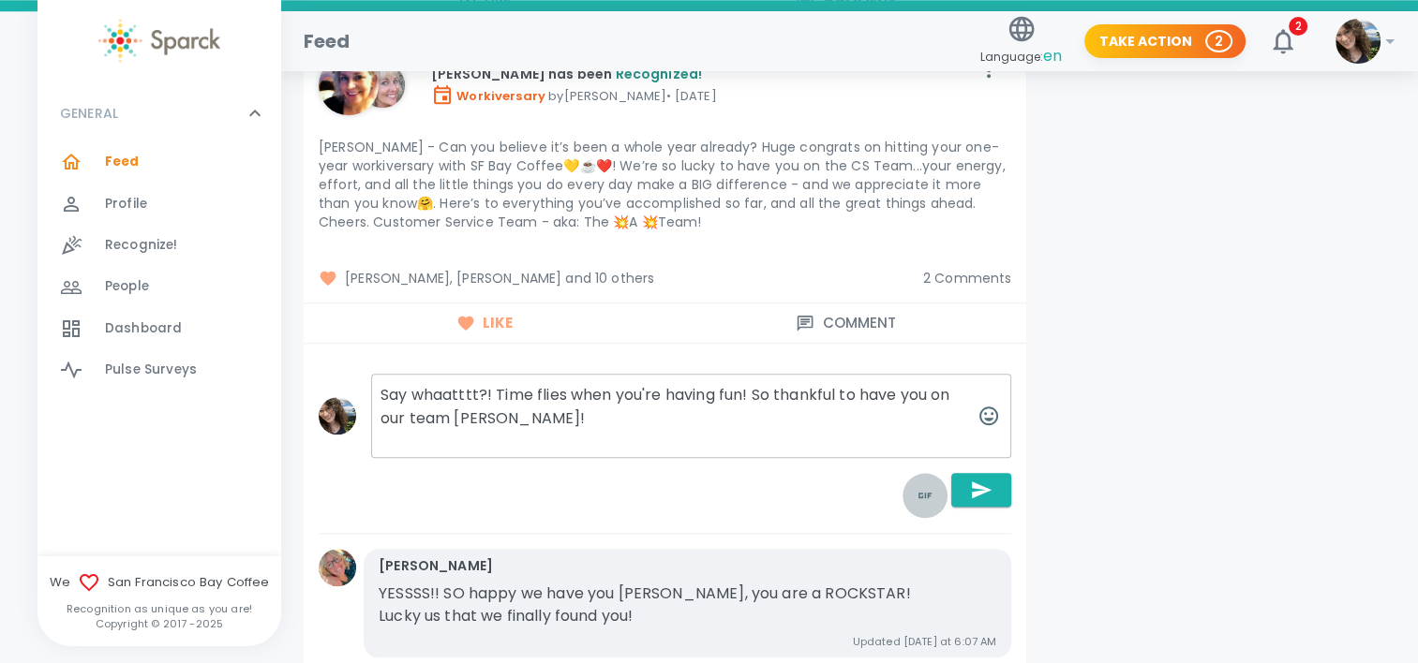
click at [933, 484] on icon "toggle password visibility" at bounding box center [925, 495] width 22 height 22
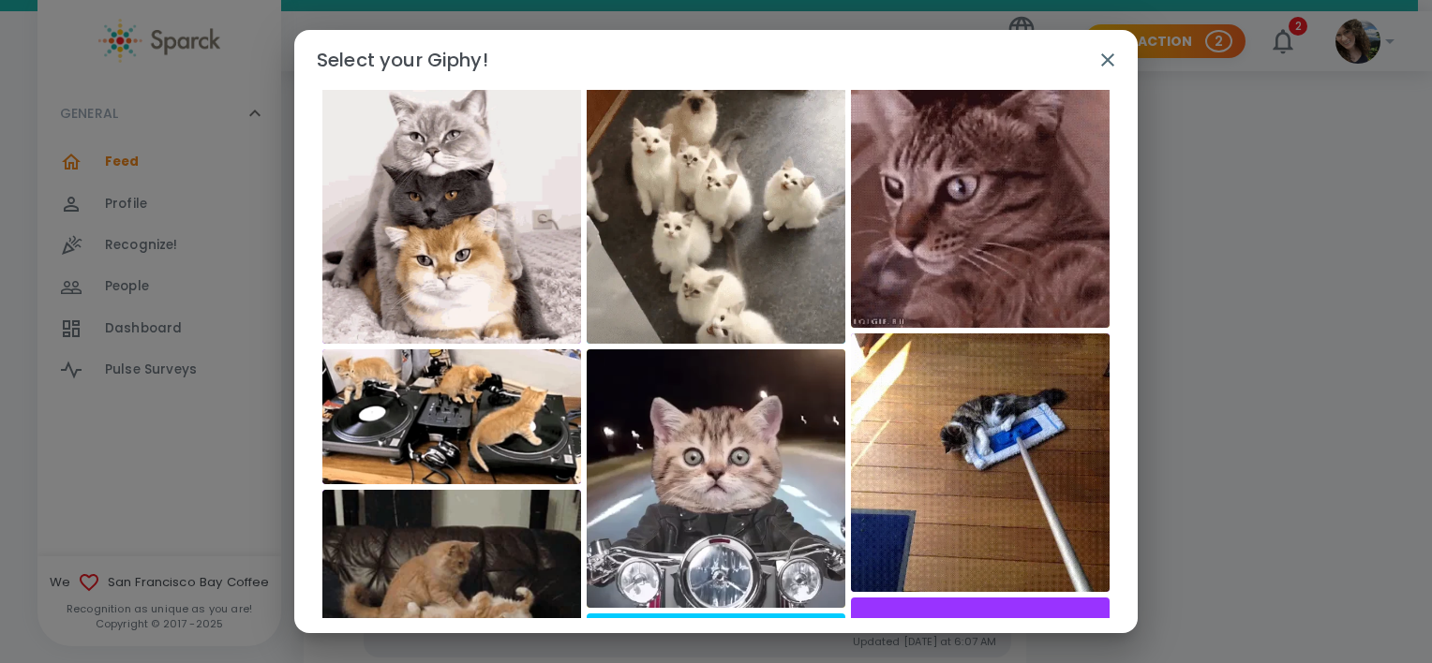
scroll to position [0, 0]
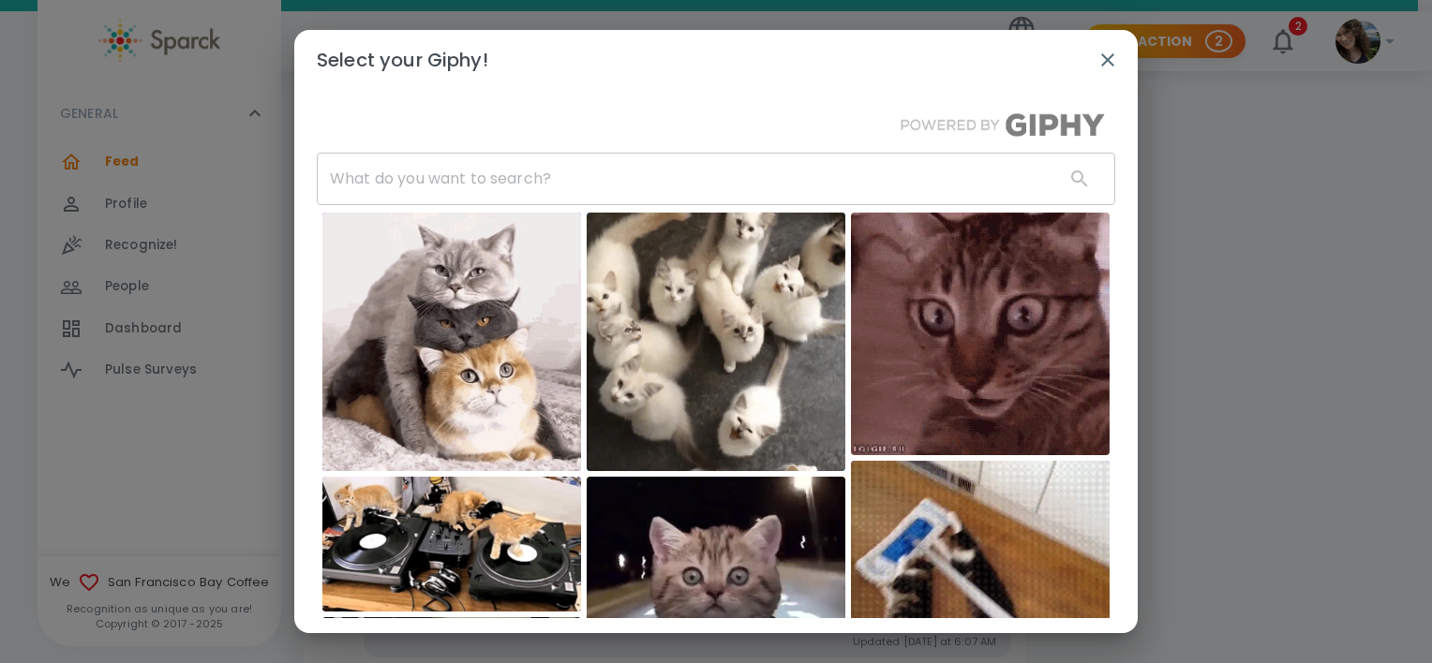
click at [536, 165] on input "text" at bounding box center [683, 179] width 733 height 52
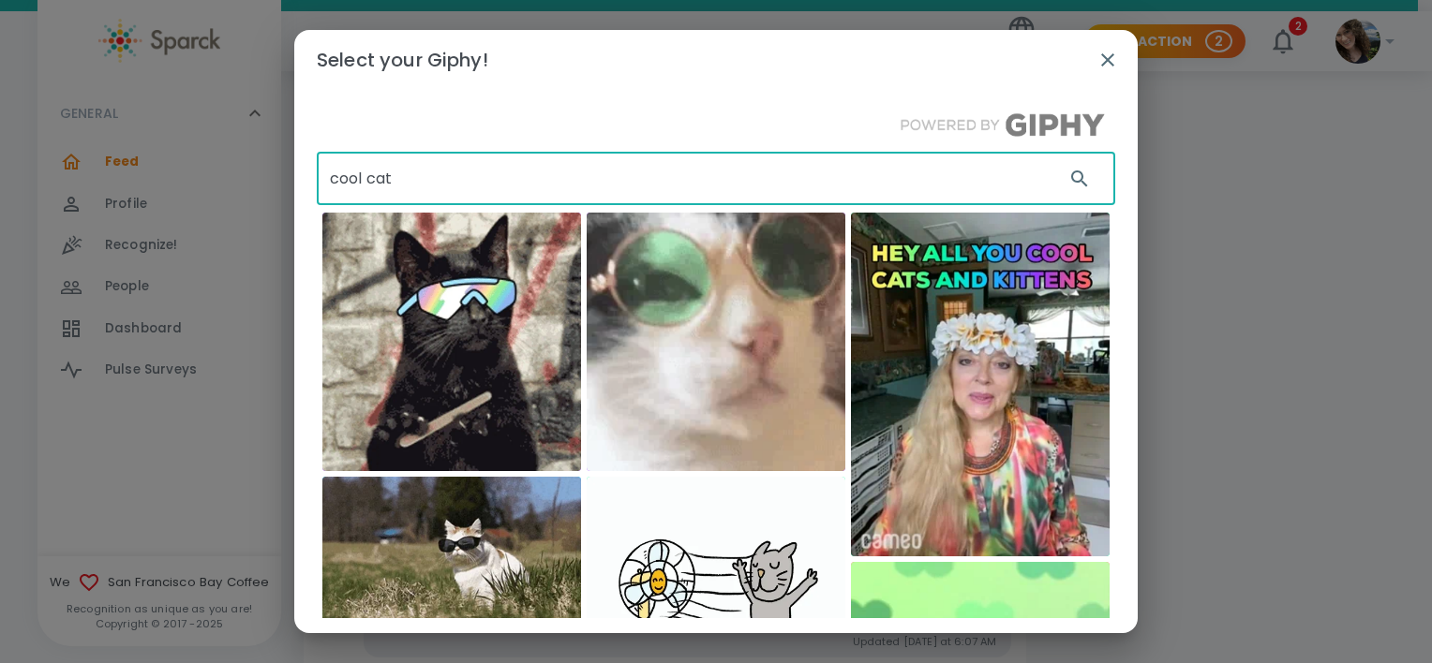
drag, startPoint x: 416, startPoint y: 180, endPoint x: 334, endPoint y: 191, distance: 83.2
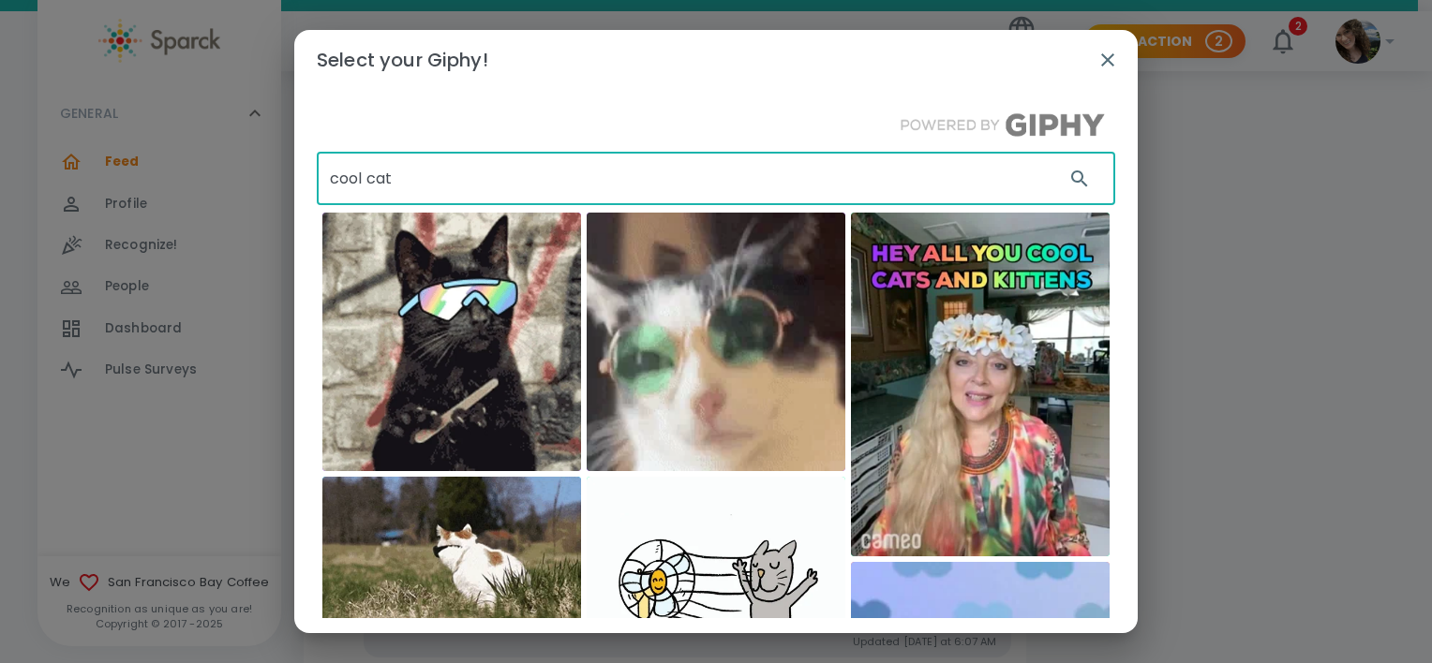
click at [334, 191] on input "cool cat" at bounding box center [683, 179] width 733 height 52
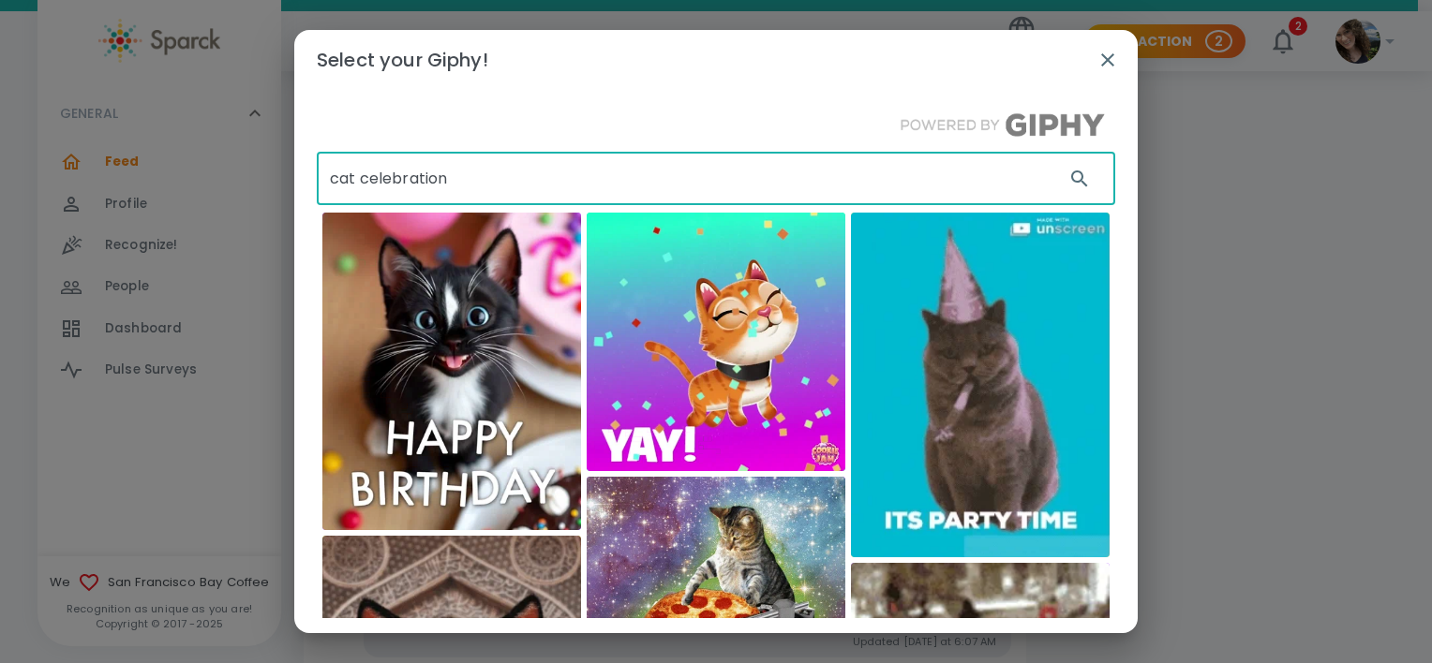
click at [571, 184] on input "cat celebration" at bounding box center [683, 179] width 733 height 52
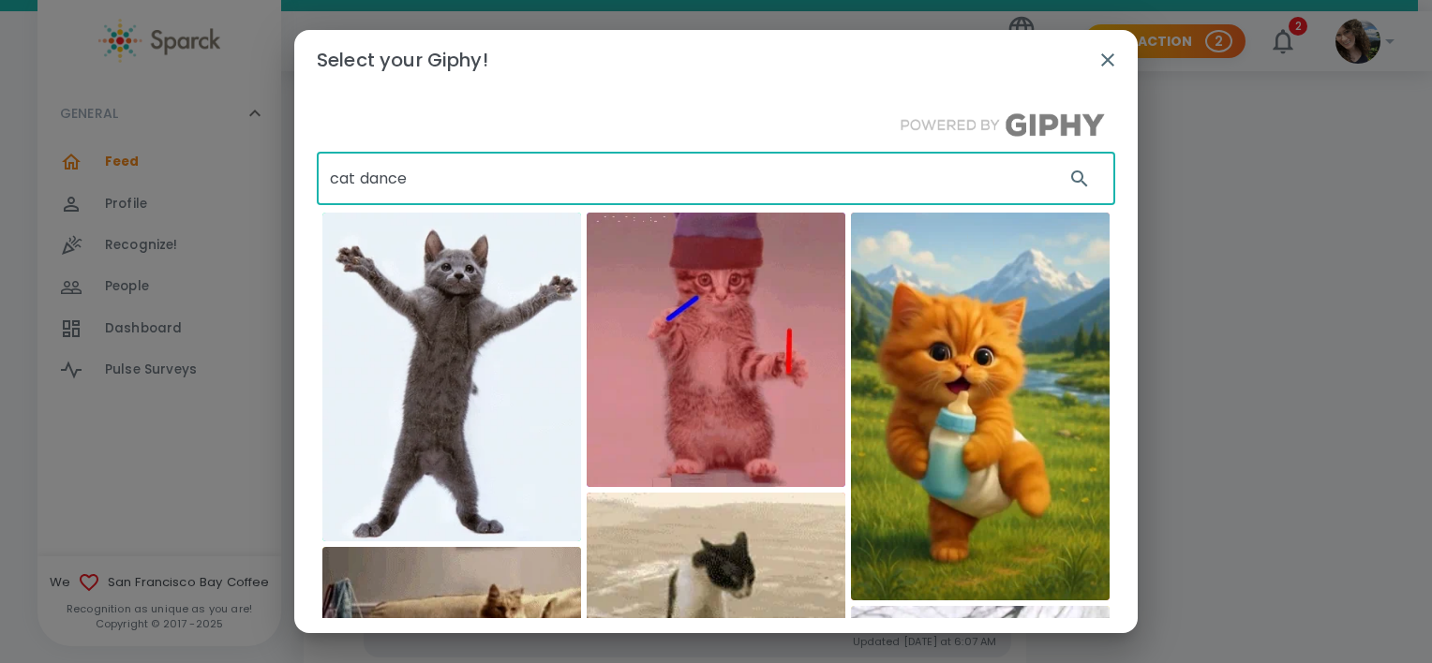
click at [480, 172] on input "cat dance" at bounding box center [683, 179] width 733 height 52
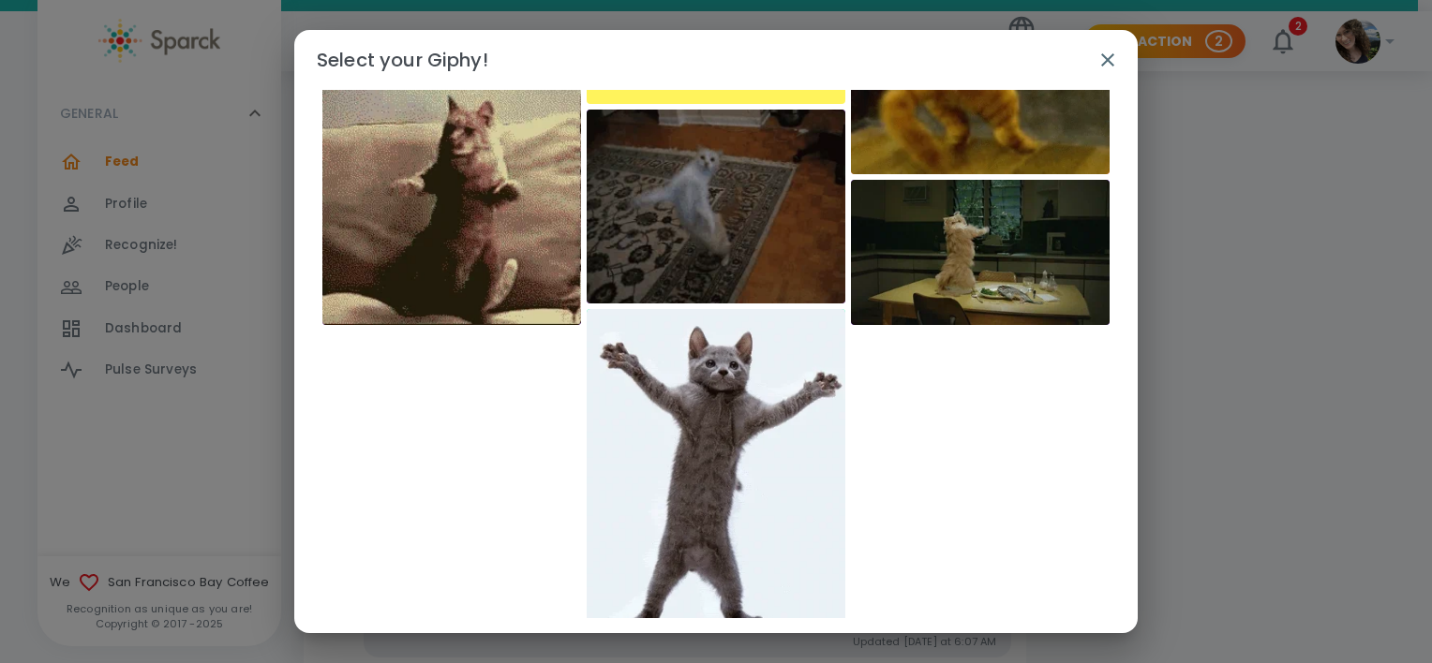
scroll to position [704, 0]
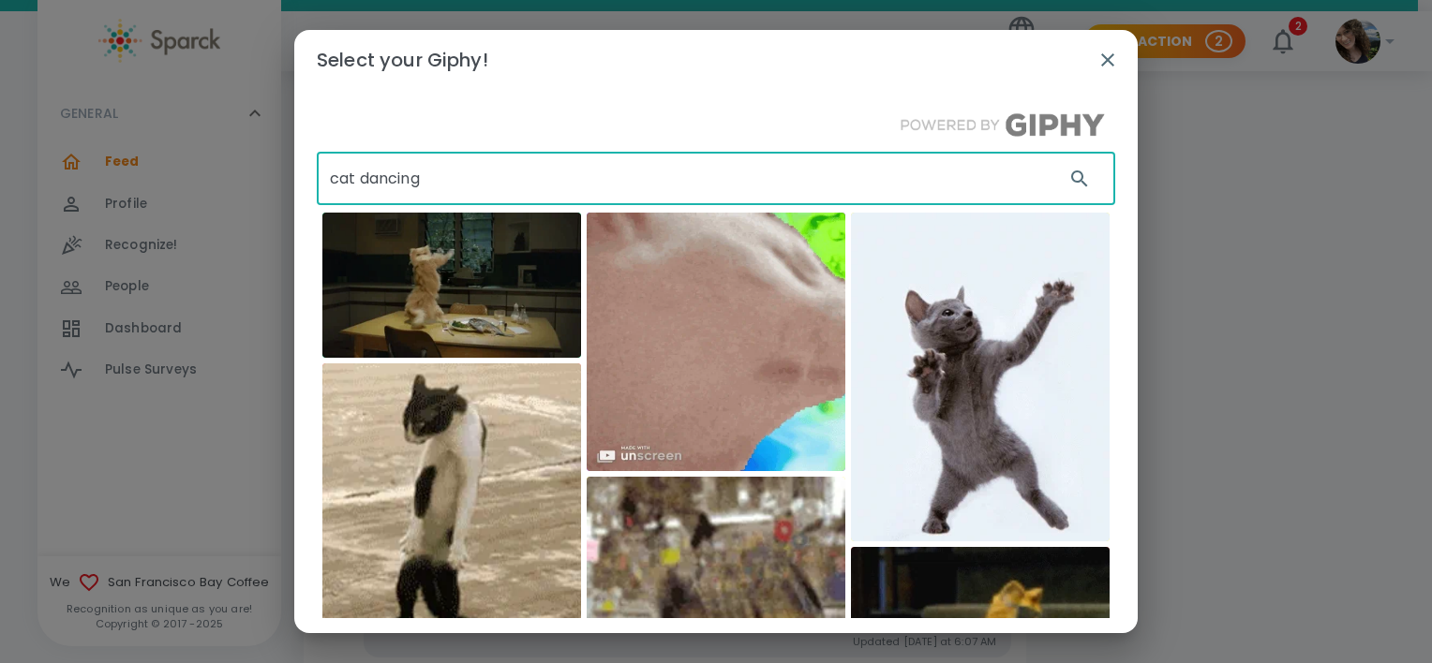
click at [451, 182] on input "cat dancing" at bounding box center [683, 179] width 733 height 52
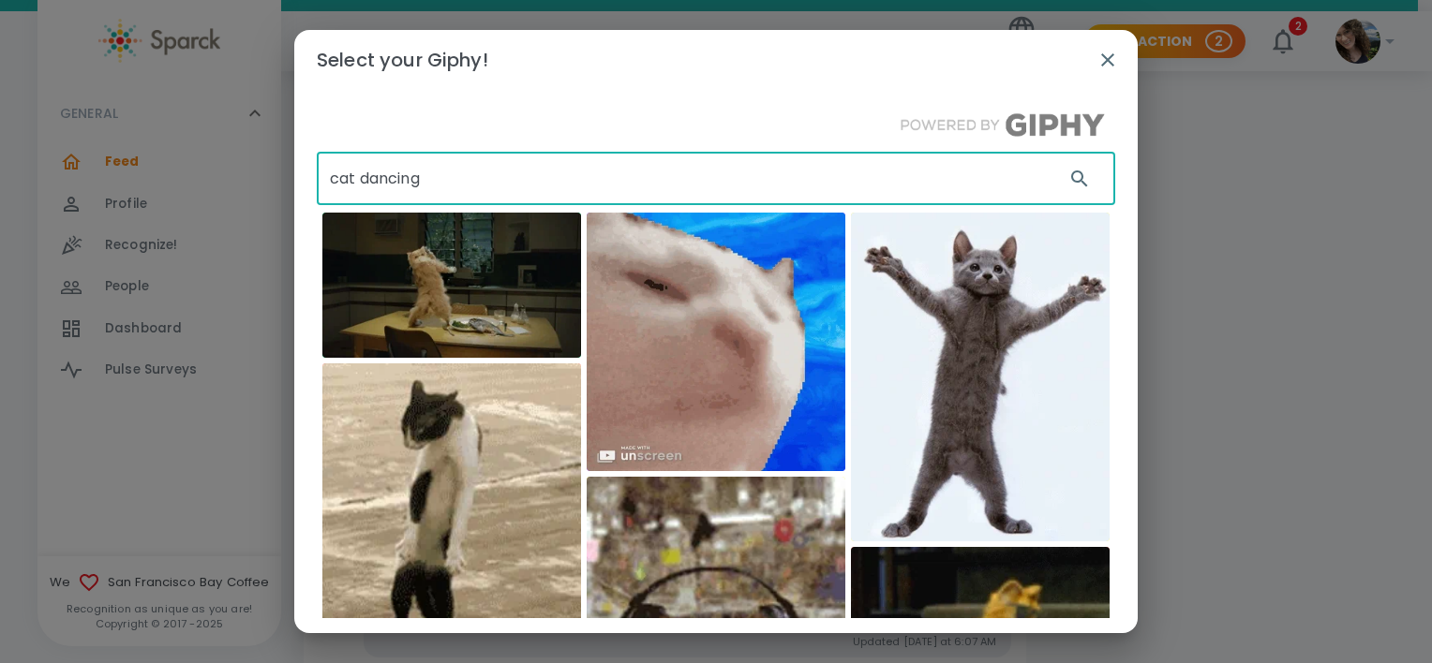
click at [451, 182] on input "cat dancing" at bounding box center [683, 179] width 733 height 52
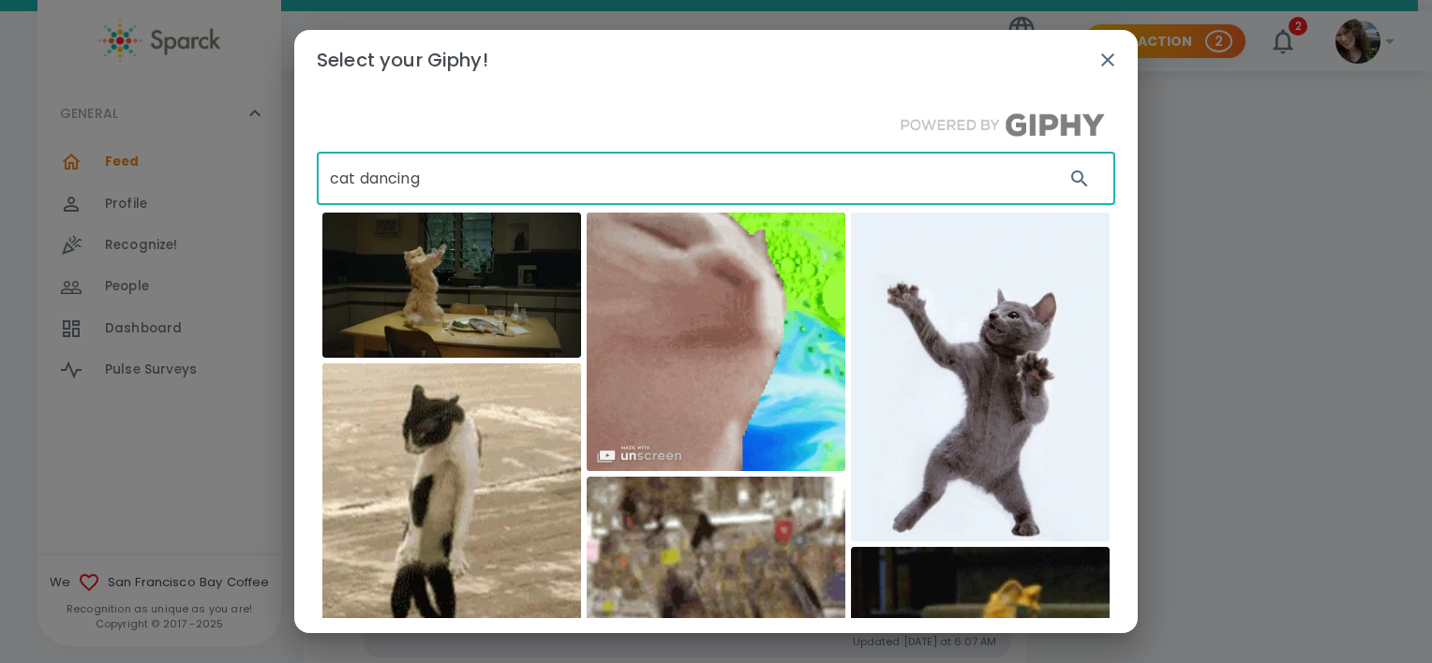
click at [451, 182] on input "cat dancing" at bounding box center [683, 179] width 733 height 52
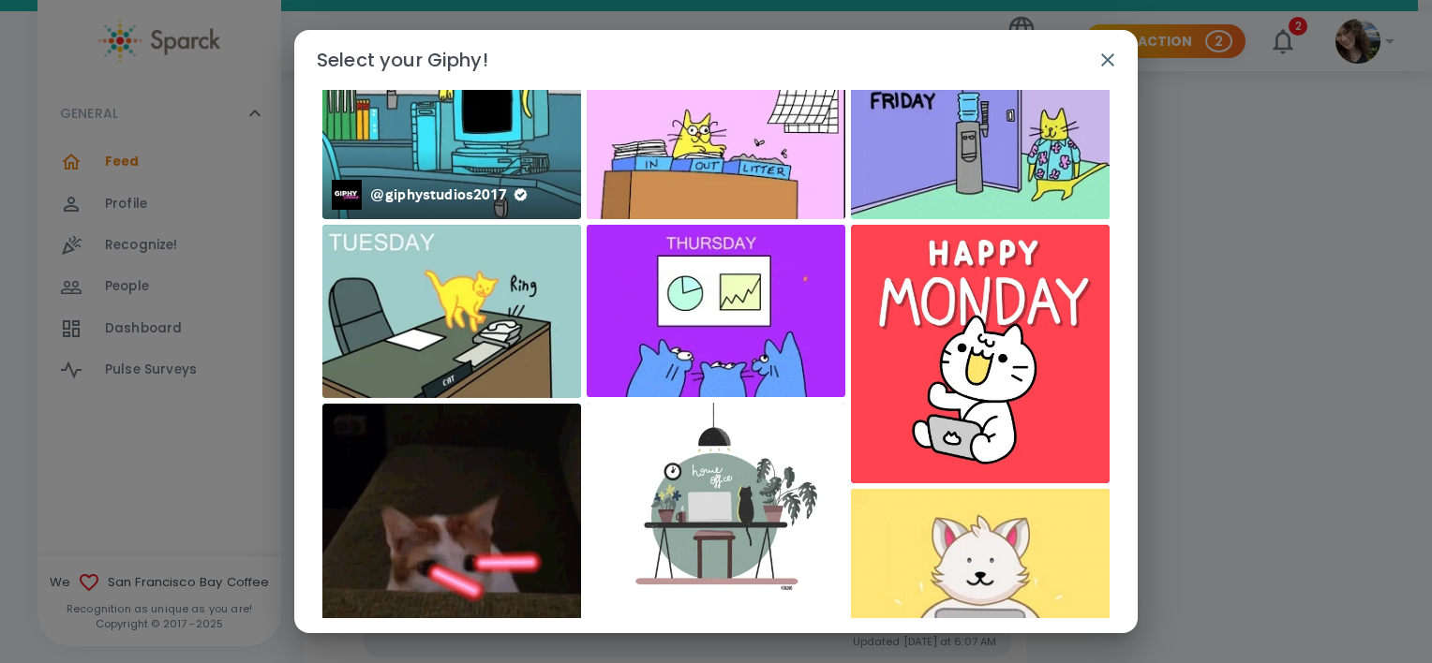
scroll to position [0, 0]
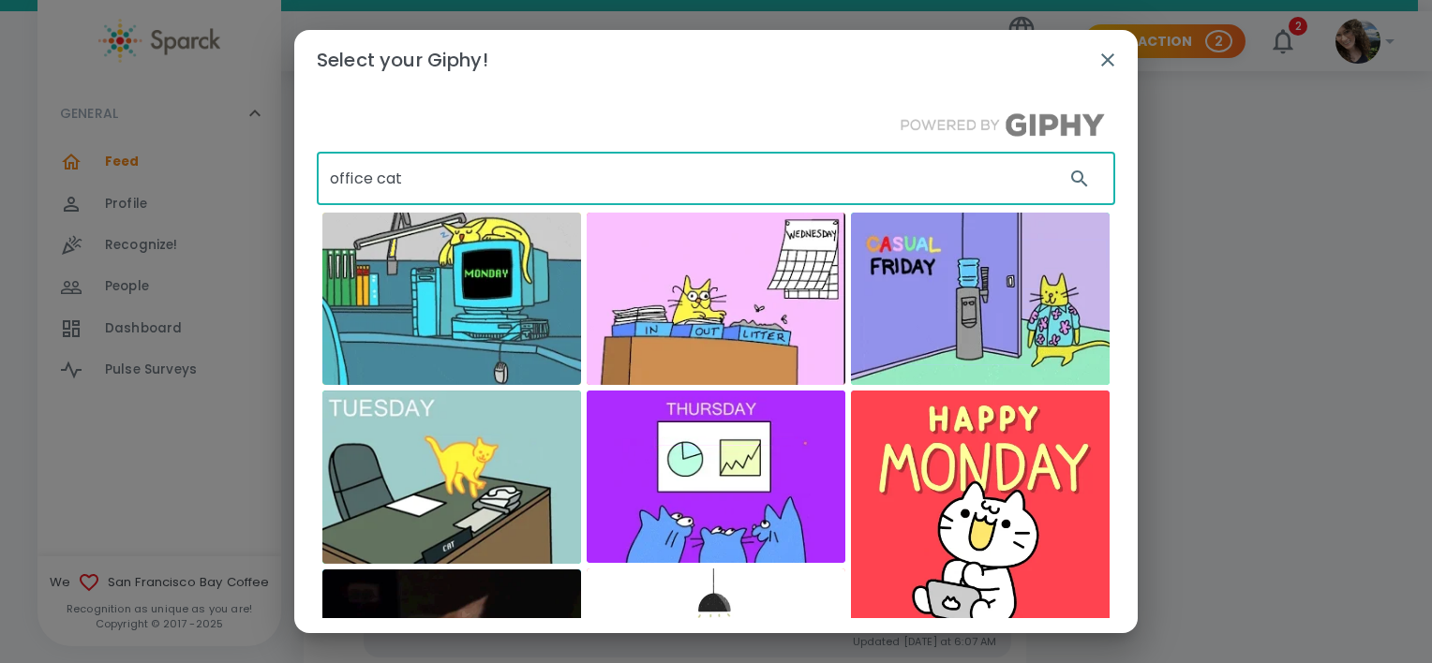
click at [401, 186] on input "office cat" at bounding box center [683, 179] width 733 height 52
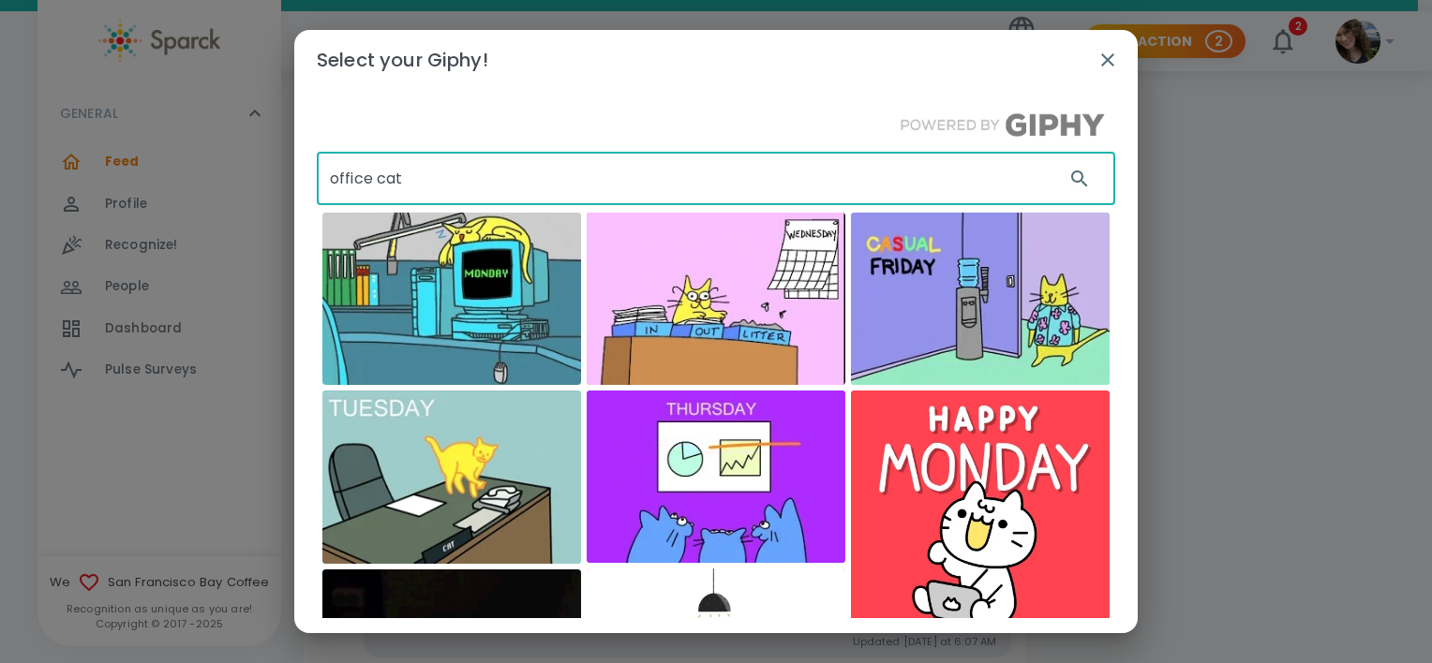
click at [401, 186] on input "office cat" at bounding box center [683, 179] width 733 height 52
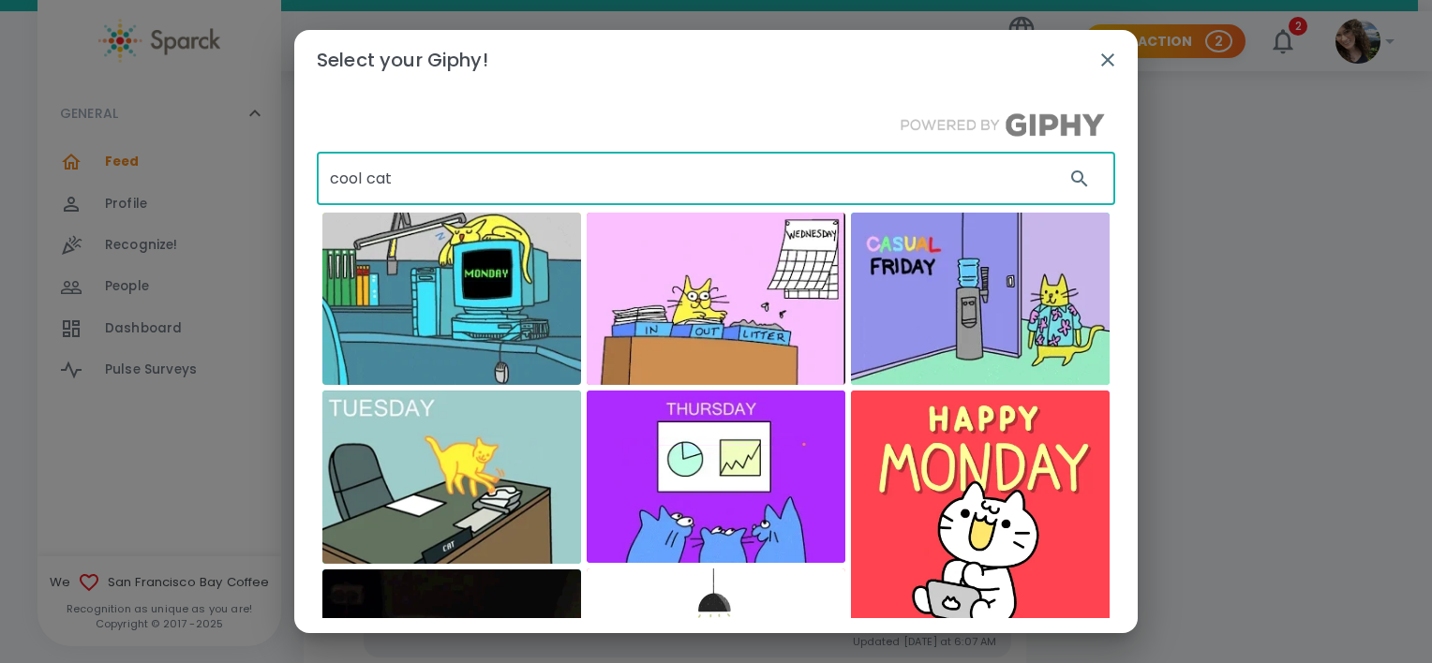
type input "cool cat"
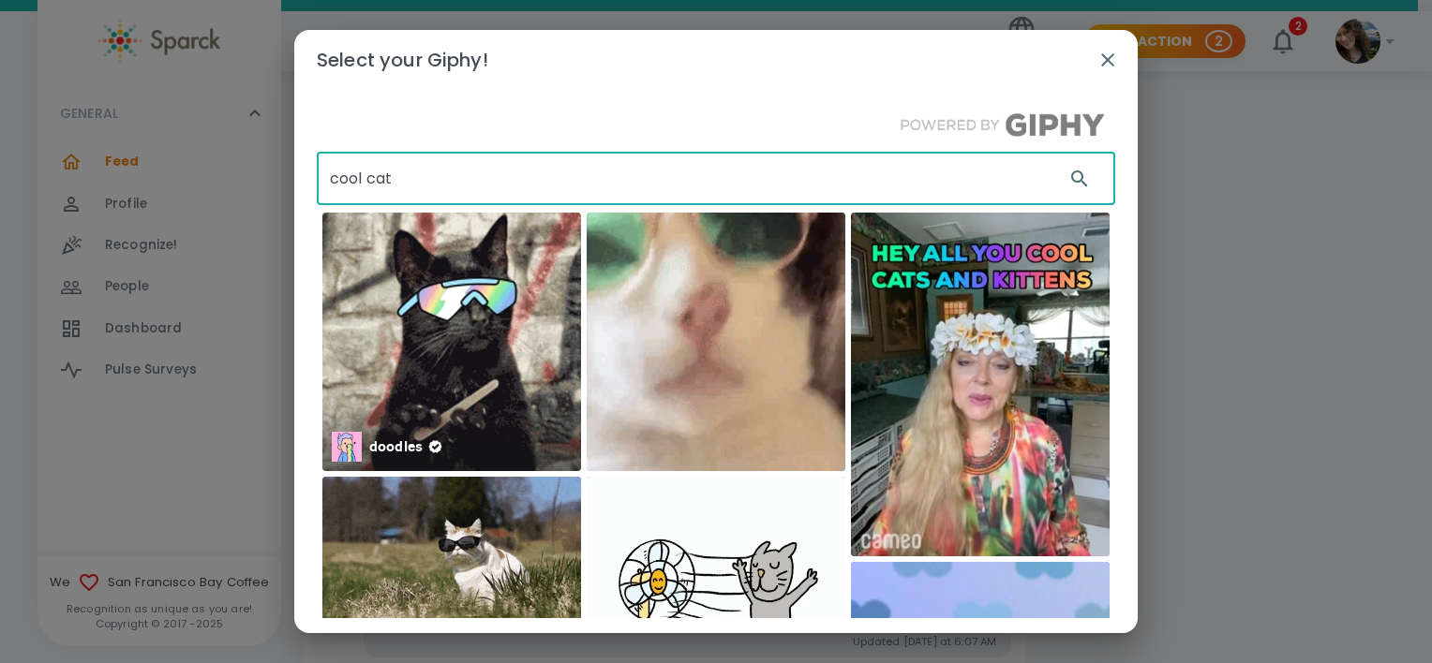
click at [451, 329] on img at bounding box center [451, 342] width 259 height 259
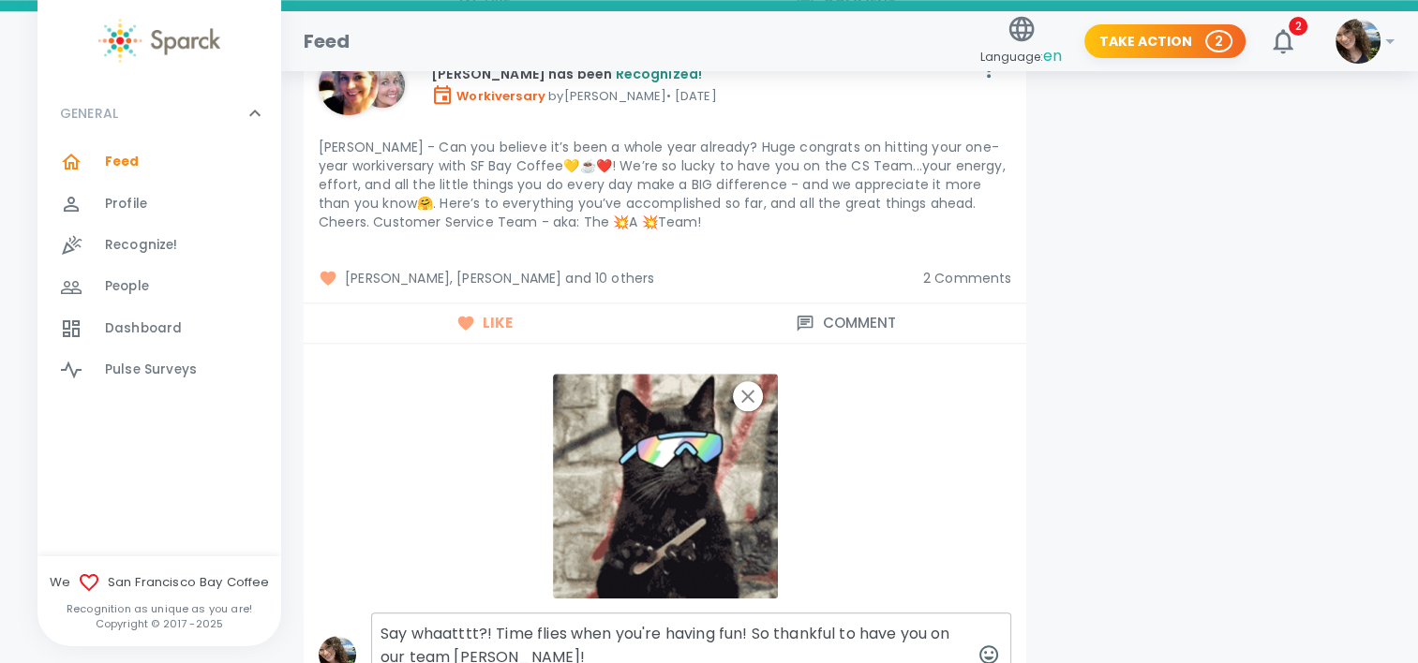
click at [562, 613] on textarea "Say whaatttt?! Time flies when you're having fun! So thankful to have you on ou…" at bounding box center [691, 655] width 640 height 84
type textarea "Say whaatttt?! Time flies when you're having fun! So thankful to have you on ou…"
click at [999, 644] on icon "button" at bounding box center [988, 655] width 22 height 22
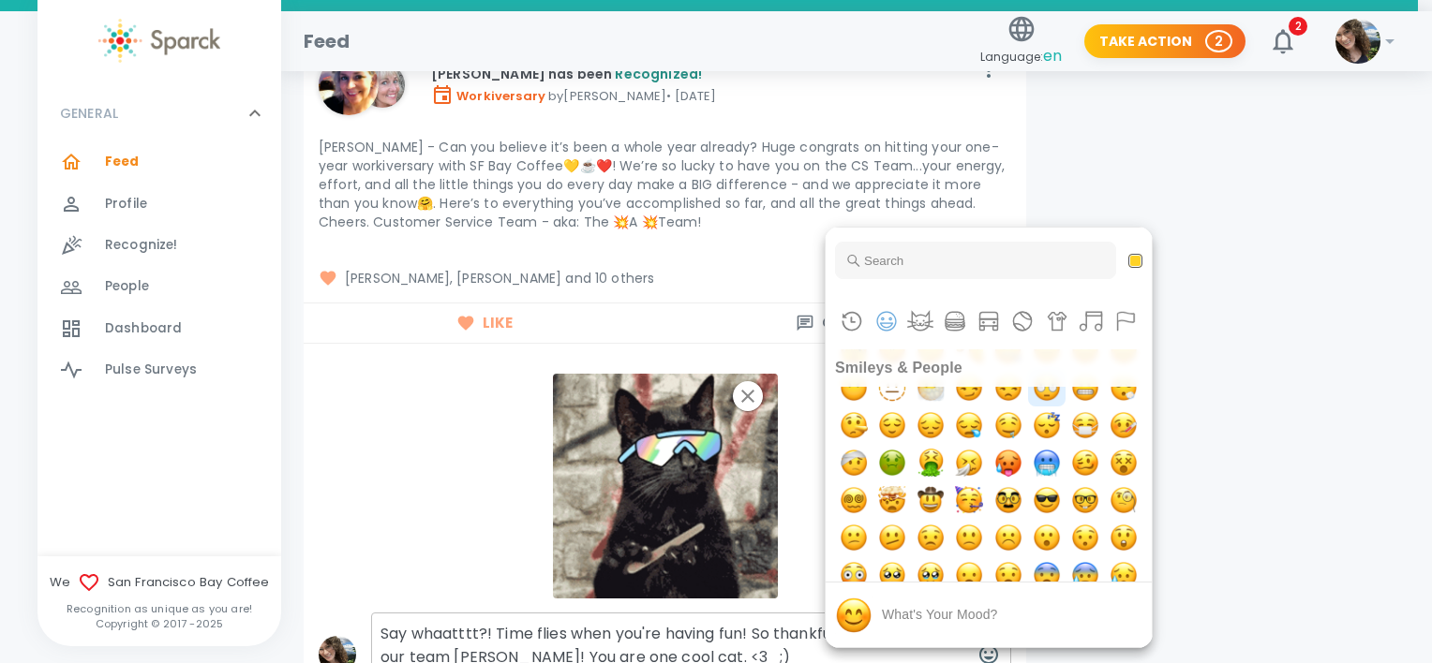
scroll to position [281, 0]
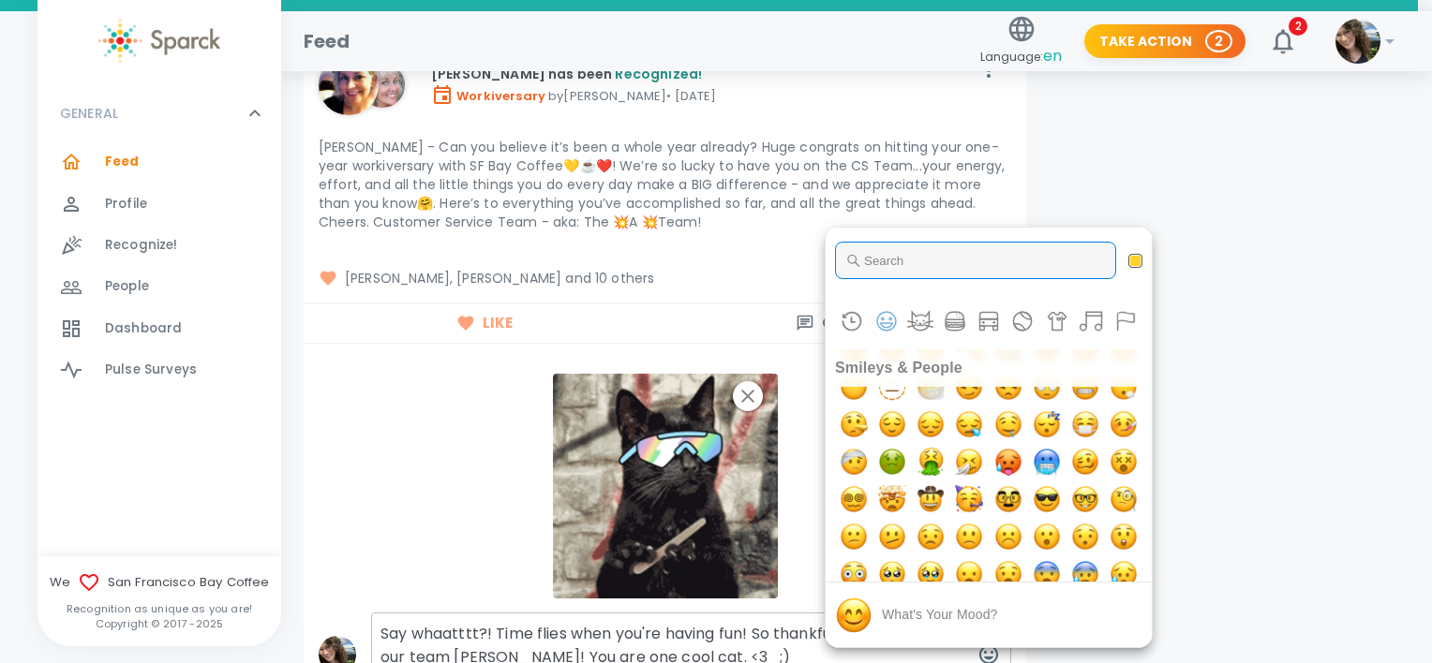
click at [932, 277] on input "Type to search for an emoji" at bounding box center [975, 260] width 281 height 37
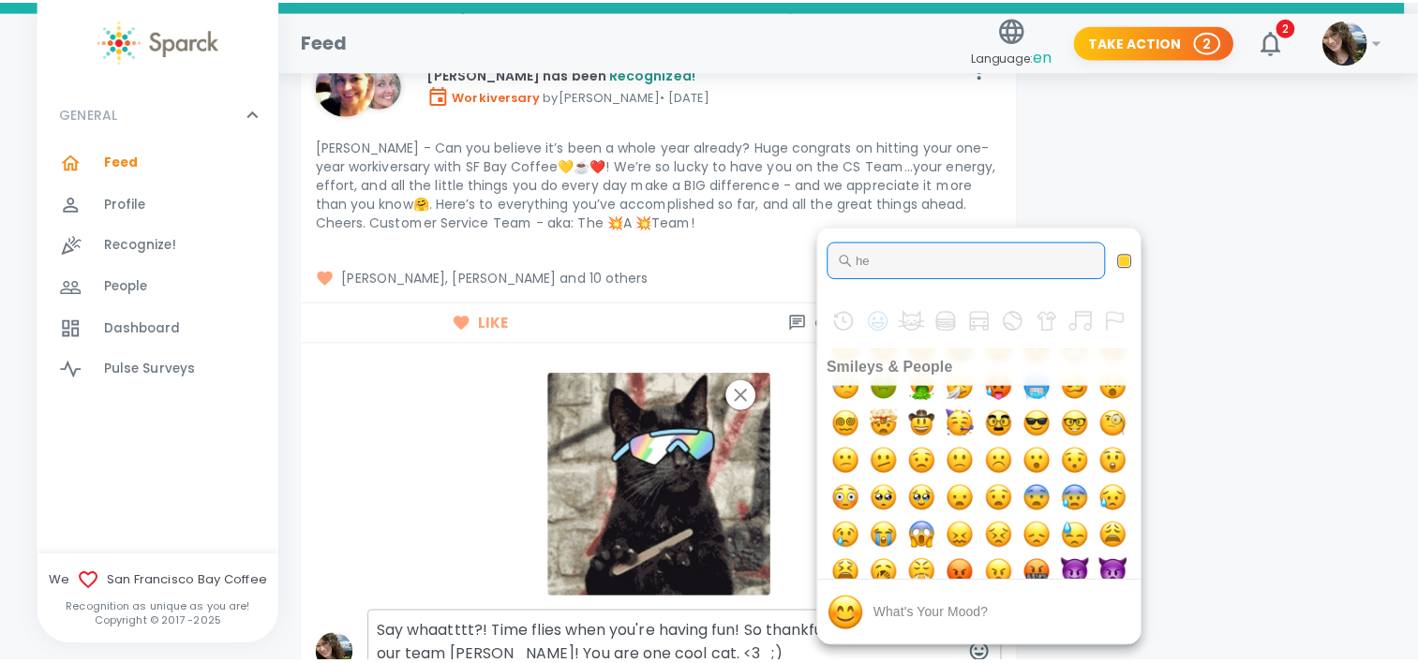
scroll to position [0, 0]
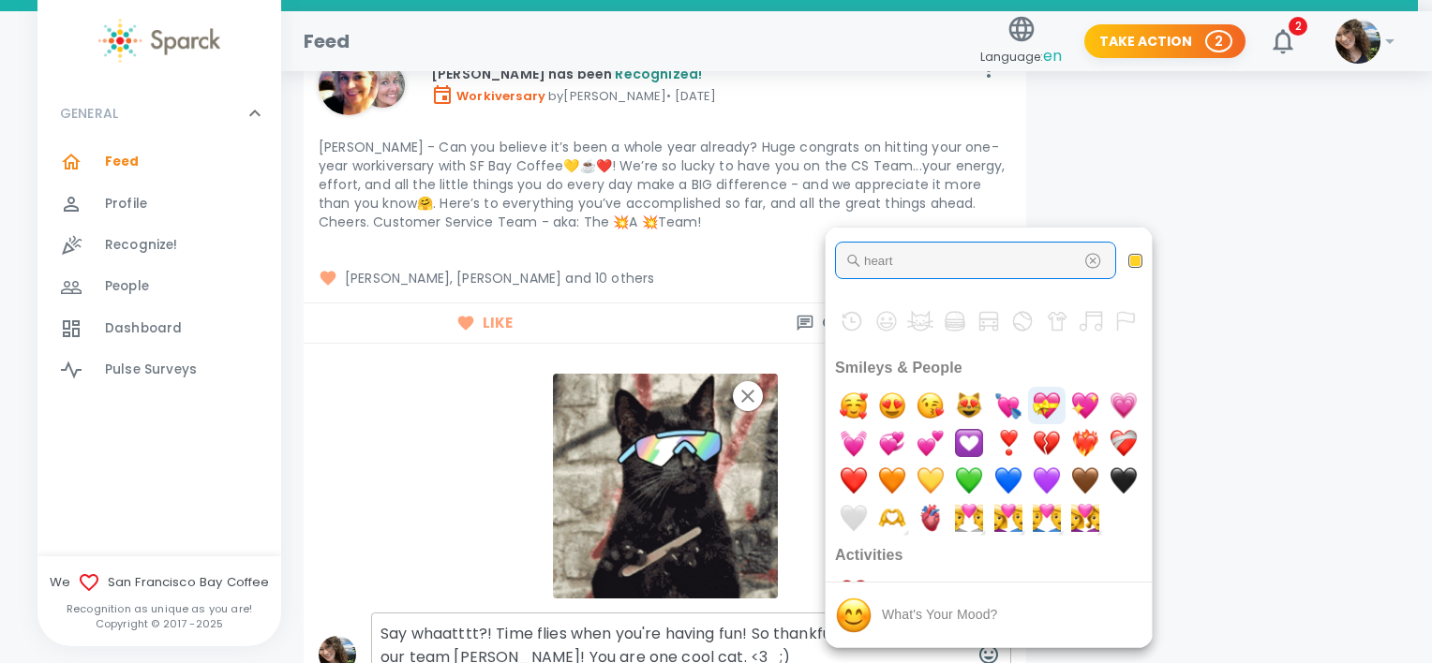
type input "heart"
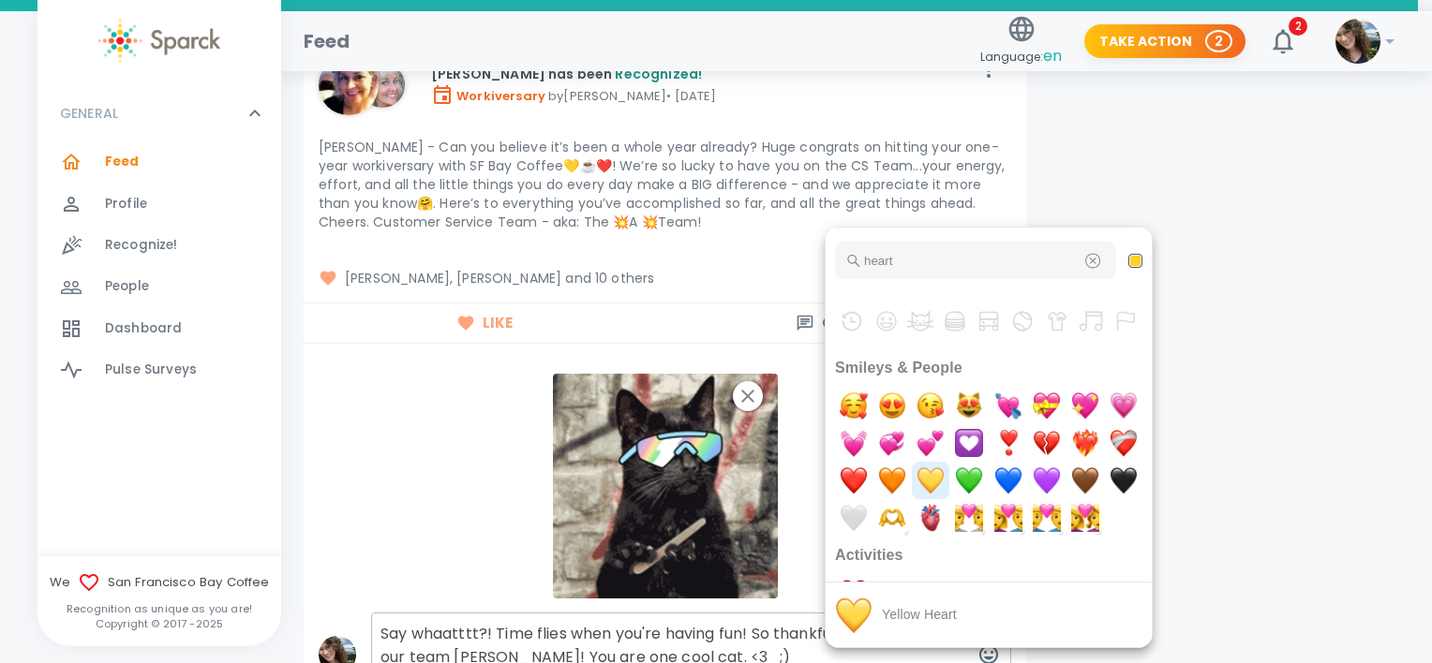
click at [949, 485] on img "yellow heart" at bounding box center [930, 480] width 37 height 37
click at [794, 610] on div at bounding box center [716, 331] width 1432 height 663
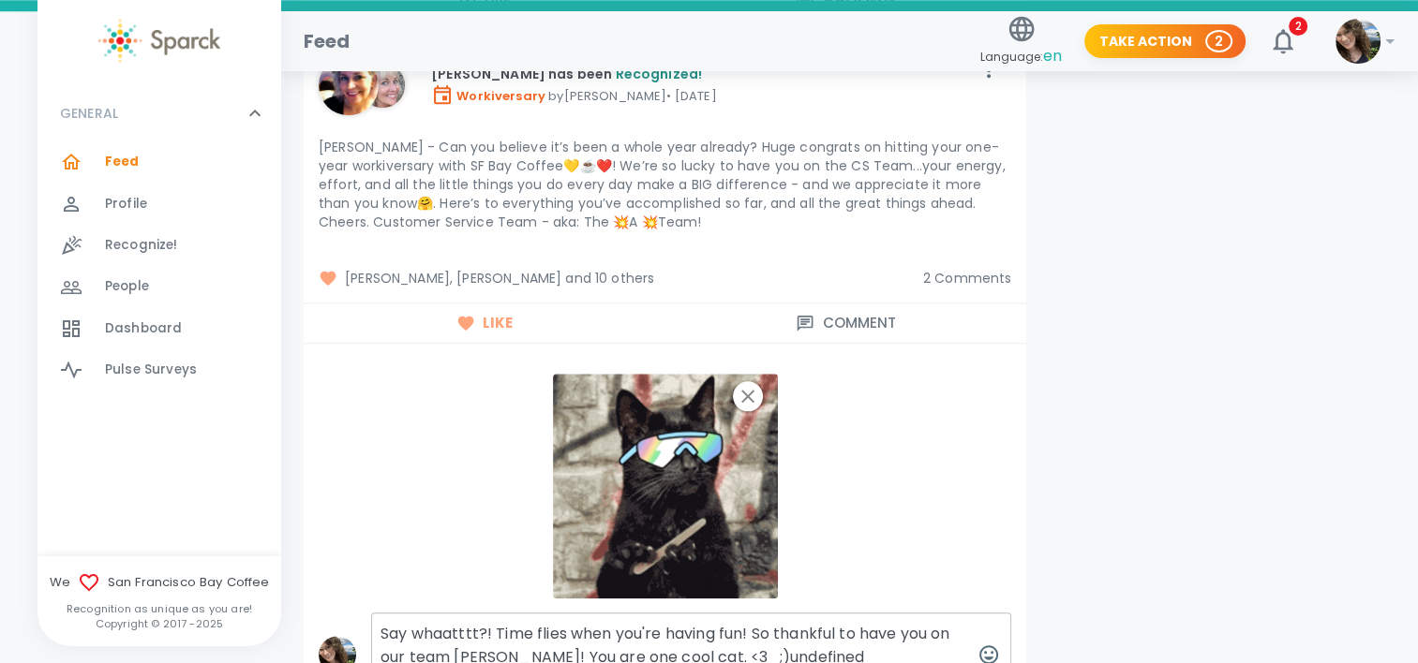
click at [794, 613] on textarea "Say whaatttt?! Time flies when you're having fun! So thankful to have you on ou…" at bounding box center [691, 655] width 640 height 84
click at [996, 633] on button "button" at bounding box center [988, 655] width 45 height 45
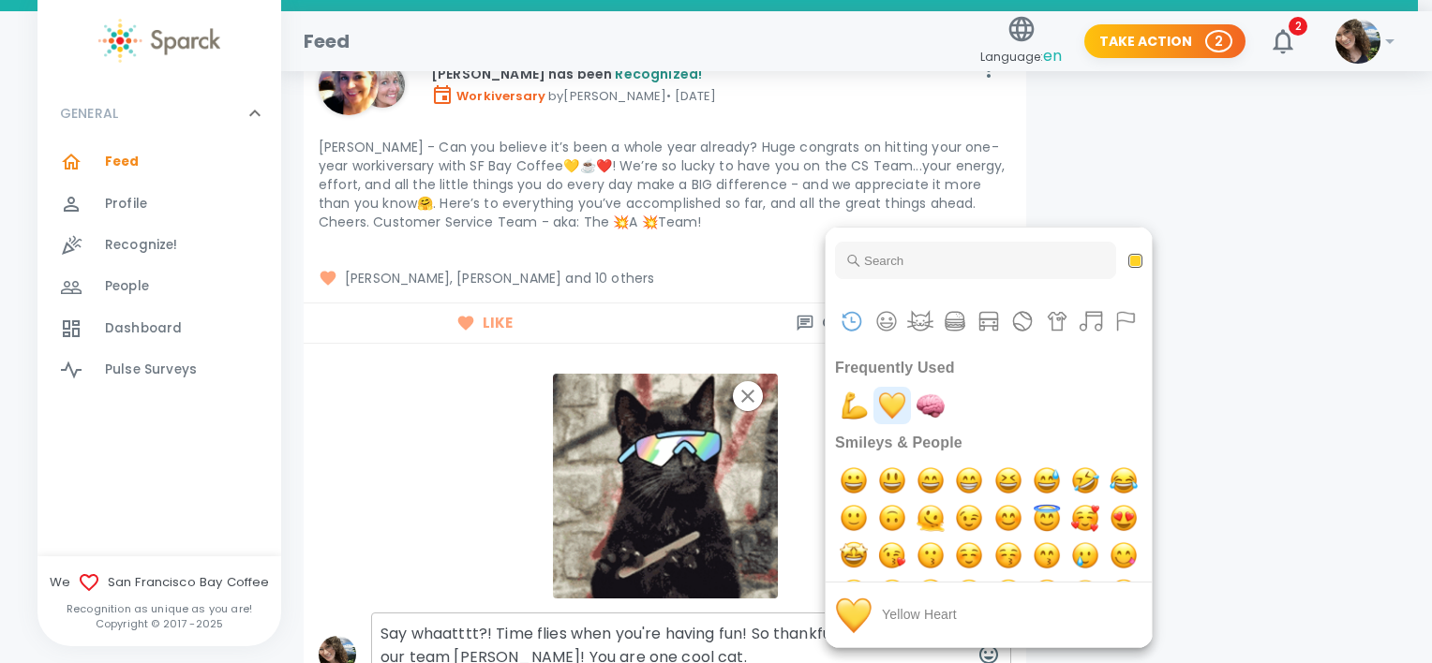
click at [902, 410] on img "yellow heart" at bounding box center [891, 405] width 37 height 37
click at [775, 605] on div at bounding box center [716, 331] width 1432 height 663
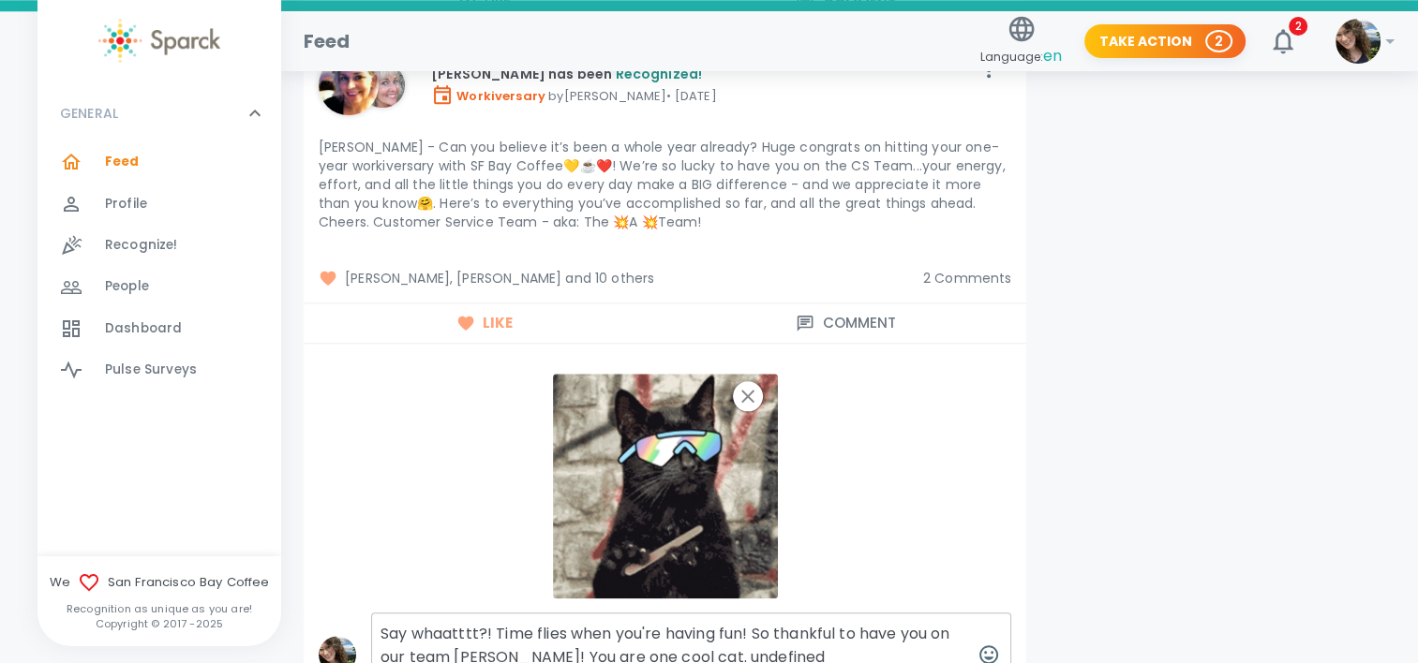
click at [774, 618] on textarea "Say whaatttt?! Time flies when you're having fun! So thankful to have you on ou…" at bounding box center [691, 655] width 640 height 84
drag, startPoint x: 774, startPoint y: 618, endPoint x: 663, endPoint y: 627, distance: 111.0
click at [663, 627] on textarea "Say whaatttt?! Time flies when you're having fun! So thankful to have you on ou…" at bounding box center [691, 655] width 640 height 84
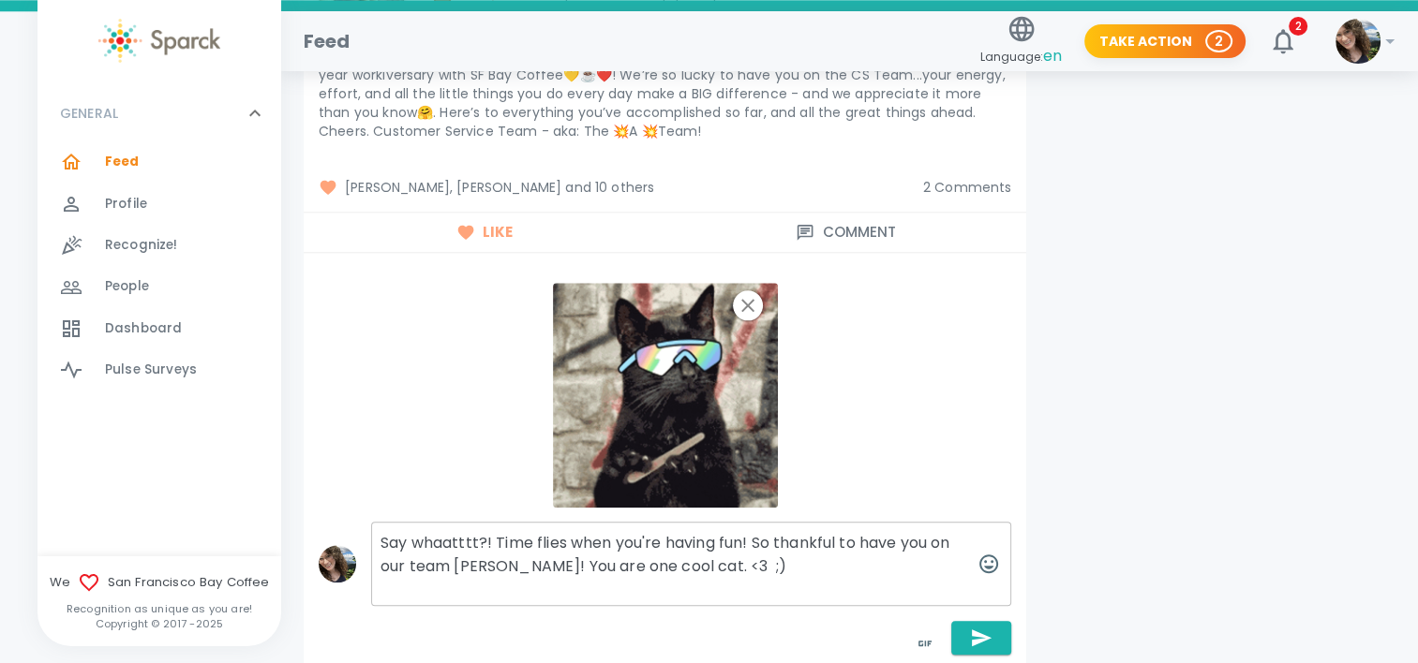
scroll to position [9184, 0]
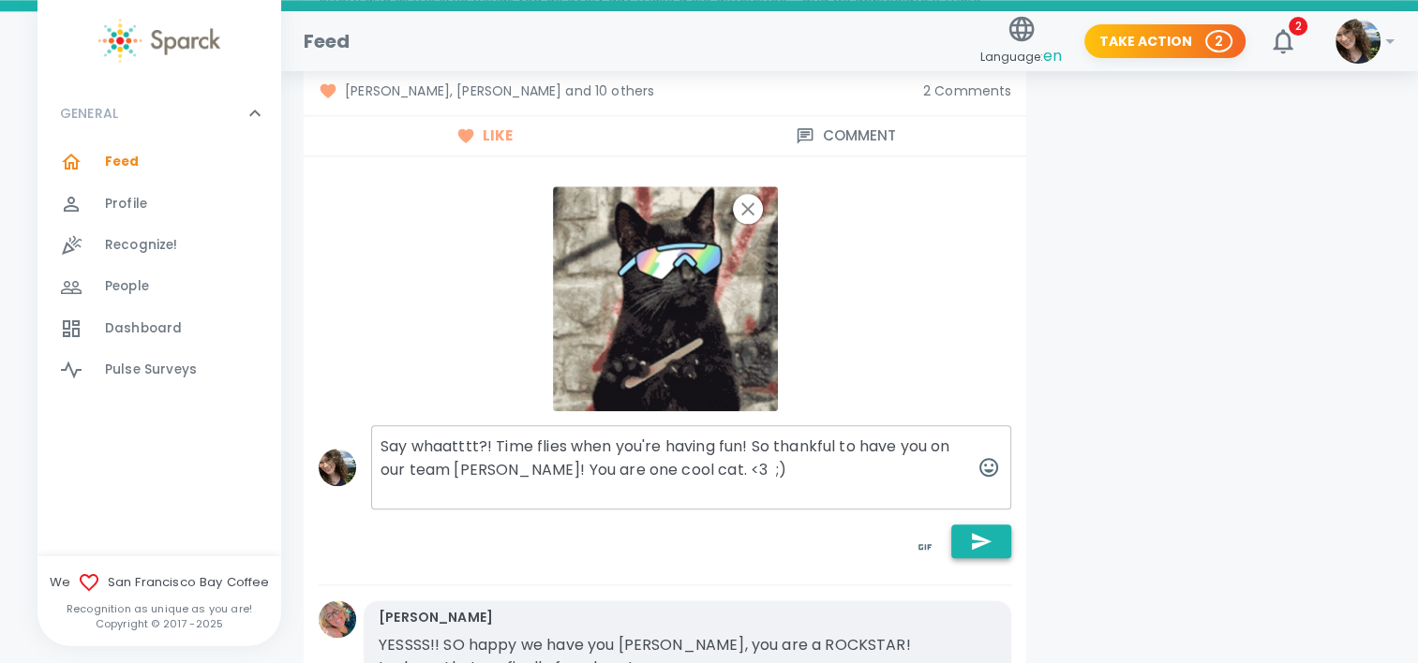
type textarea "Say whaatttt?! Time flies when you're having fun! So thankful to have you on ou…"
click at [981, 525] on button "button" at bounding box center [981, 542] width 60 height 34
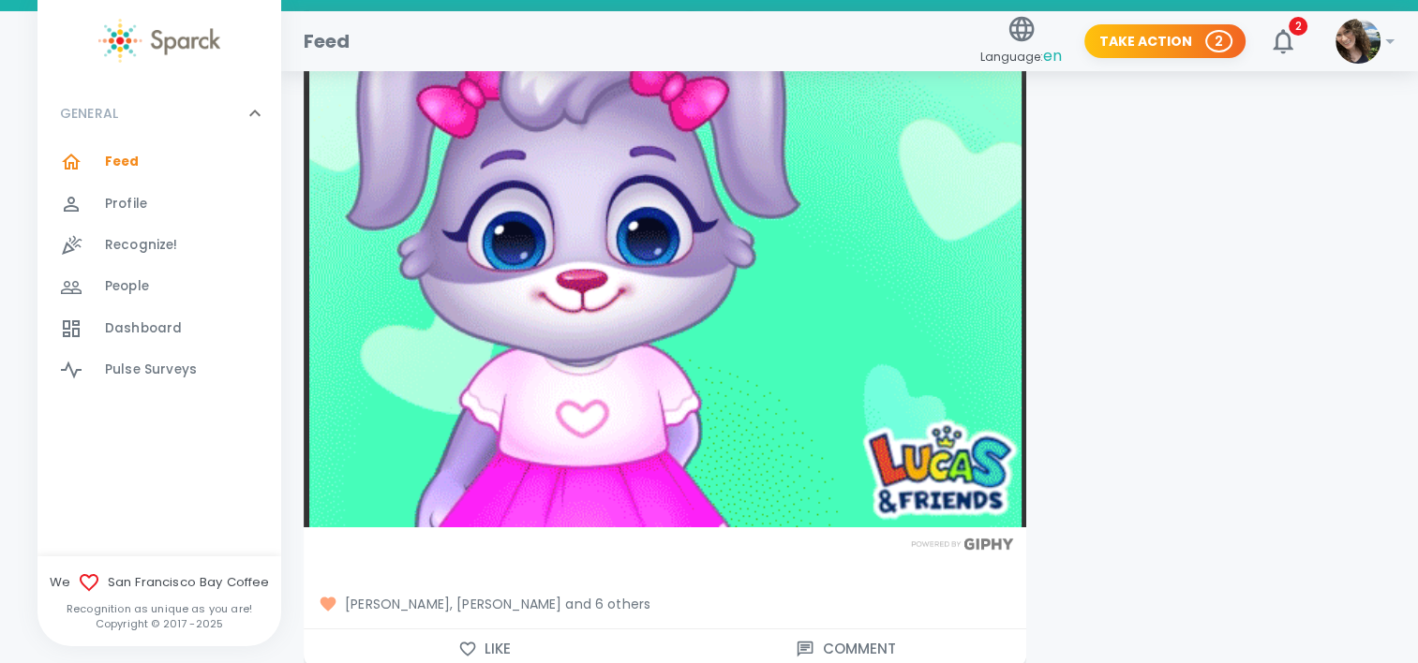
scroll to position [13869, 0]
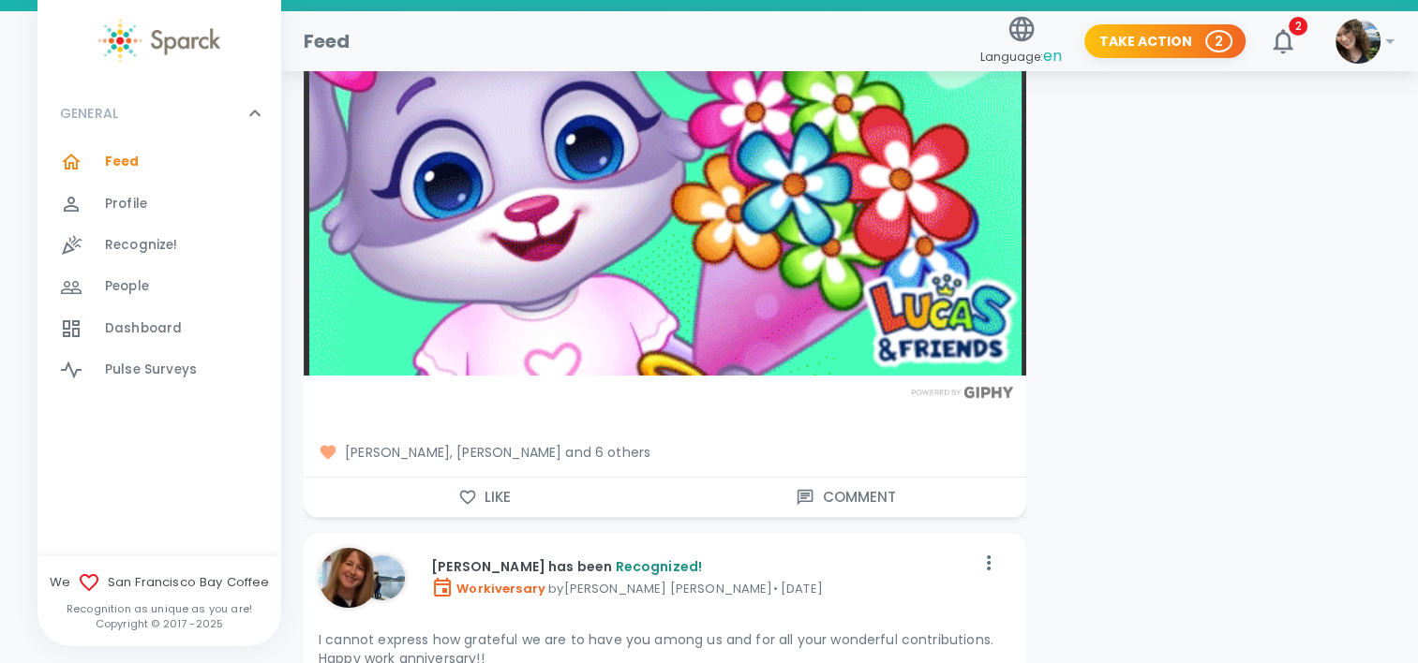
scroll to position [14244, 0]
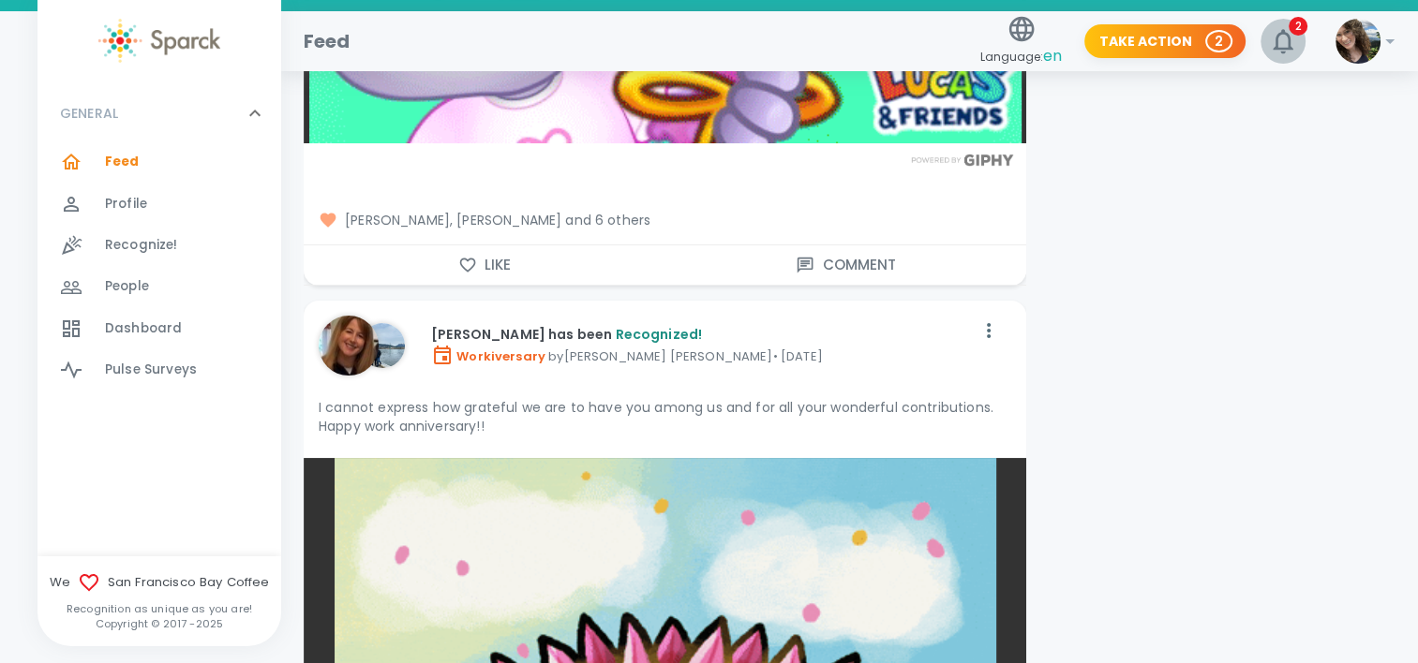
click at [1283, 39] on icon "button" at bounding box center [1283, 41] width 30 height 30
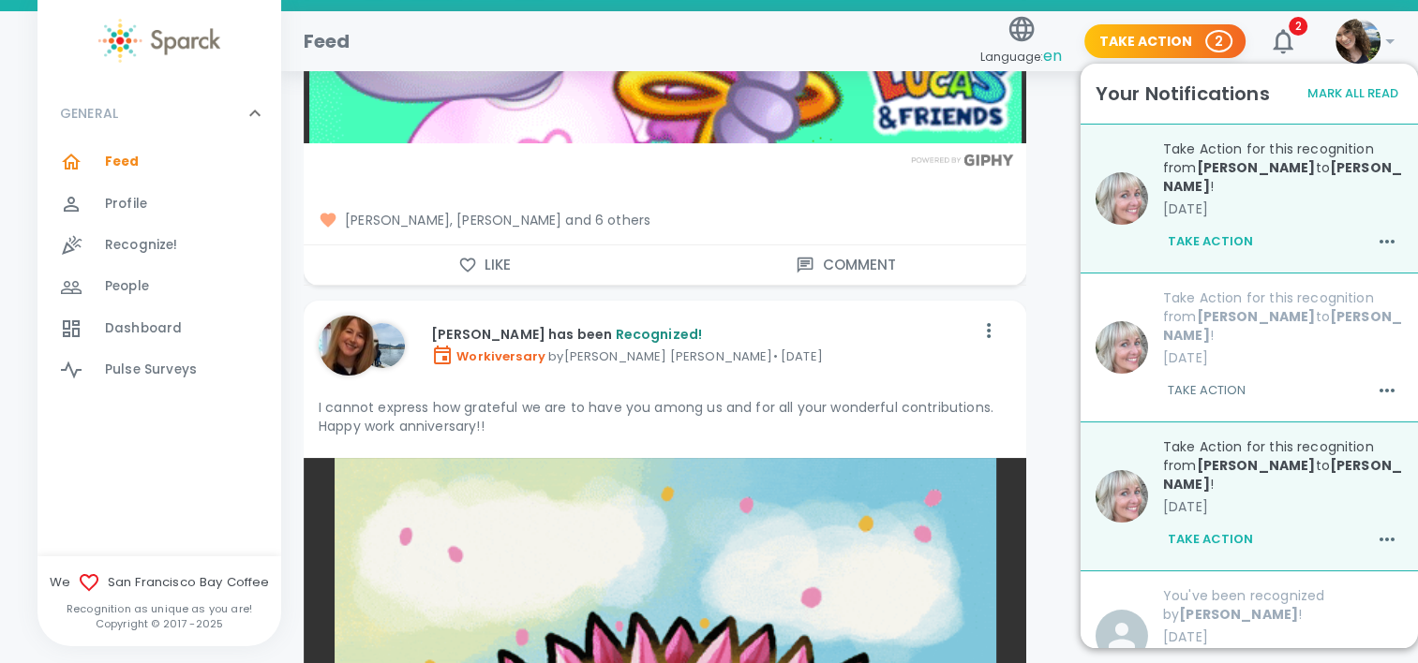
click at [1293, 180] on div "Take Action for this recognition from [PERSON_NAME] to [PERSON_NAME] ! [DATE] T…" at bounding box center [1275, 191] width 255 height 133
click at [1241, 230] on button "Take Action" at bounding box center [1210, 242] width 95 height 32
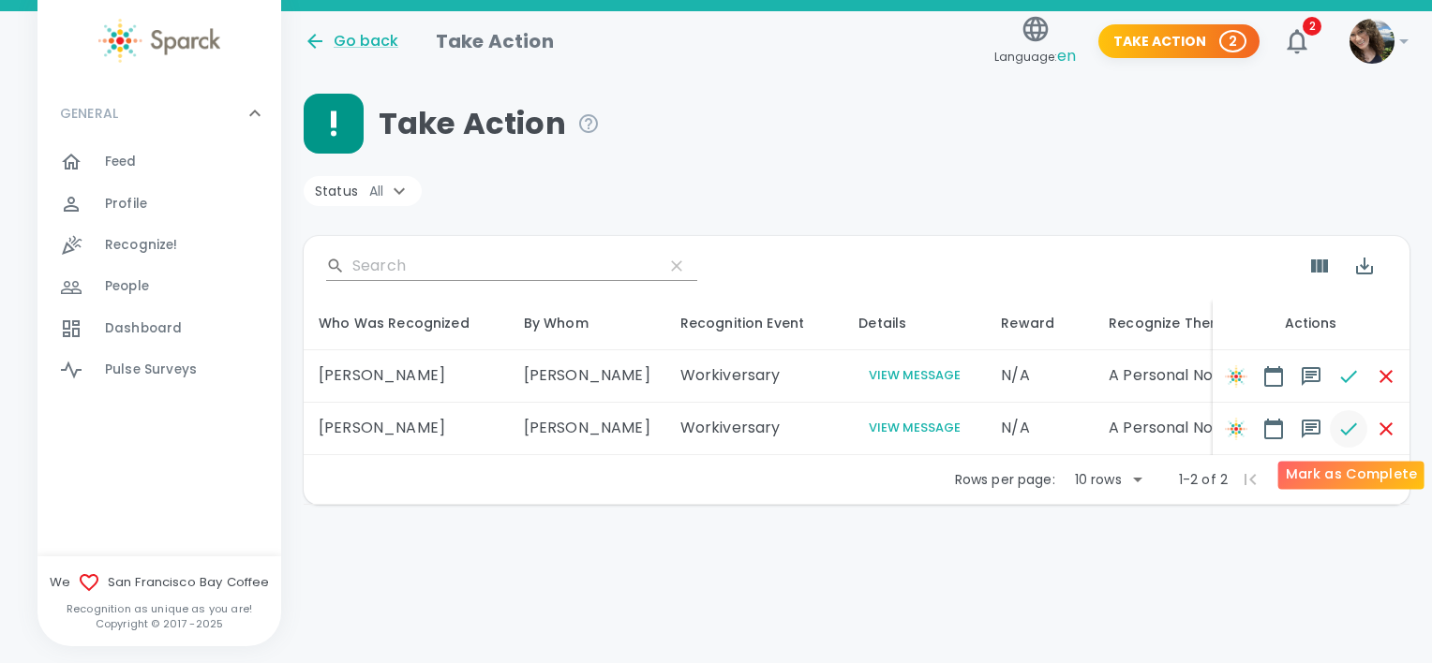
click at [1349, 431] on icon "button" at bounding box center [1348, 429] width 22 height 22
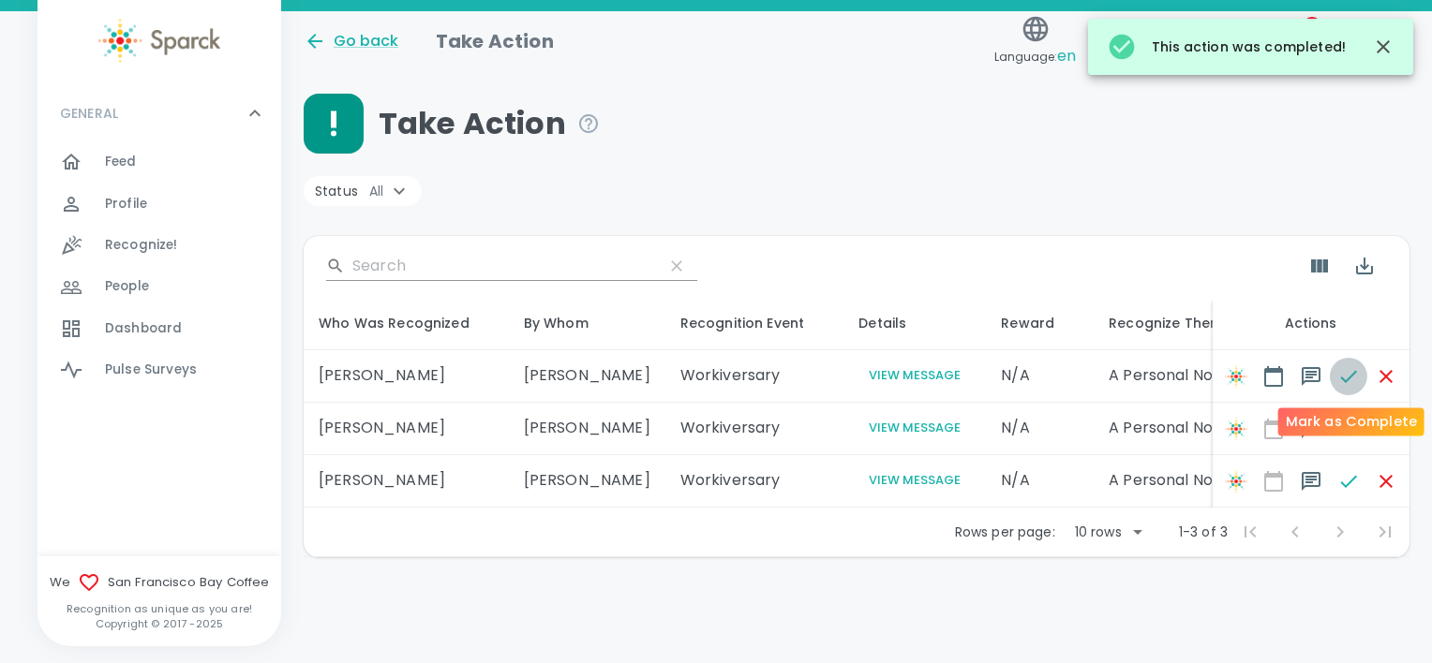
click at [1353, 382] on icon "button" at bounding box center [1348, 376] width 22 height 22
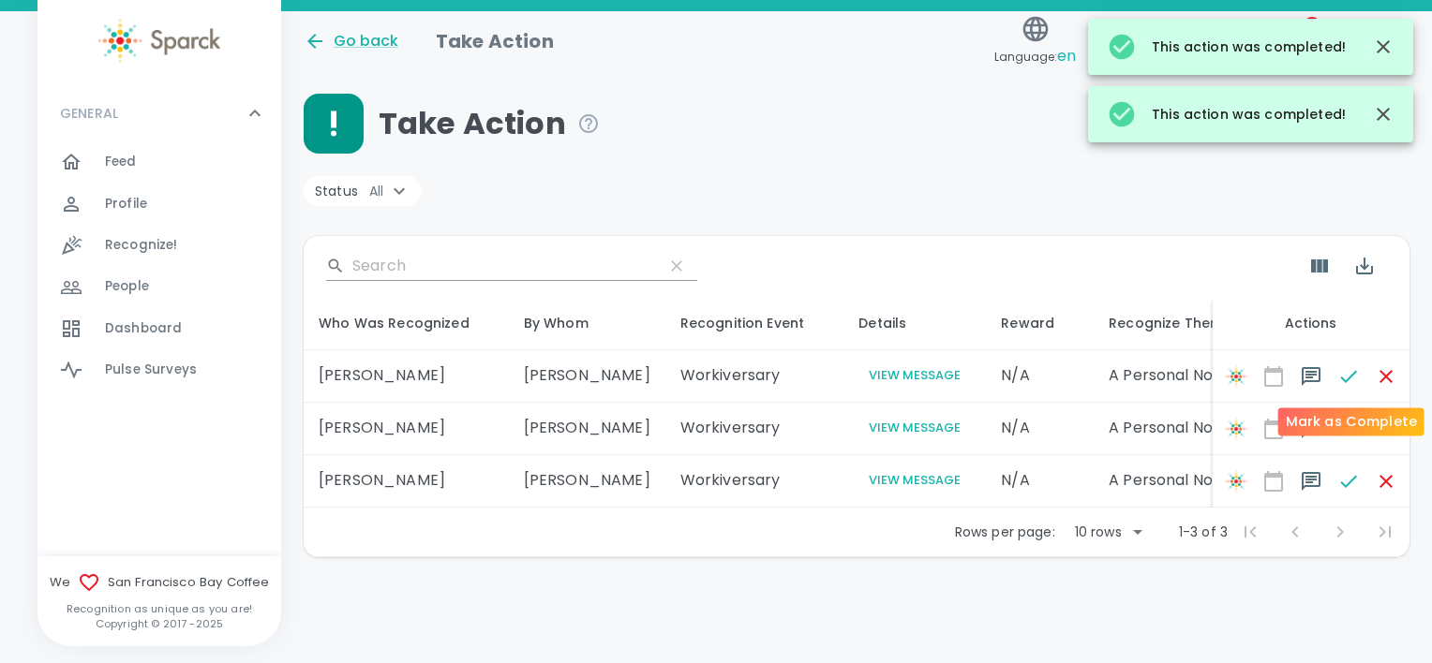
click at [1353, 382] on span at bounding box center [1348, 376] width 37 height 37
click at [1350, 376] on span at bounding box center [1348, 376] width 37 height 37
click at [1342, 375] on span at bounding box center [1348, 376] width 37 height 37
click at [1342, 377] on span at bounding box center [1348, 376] width 37 height 37
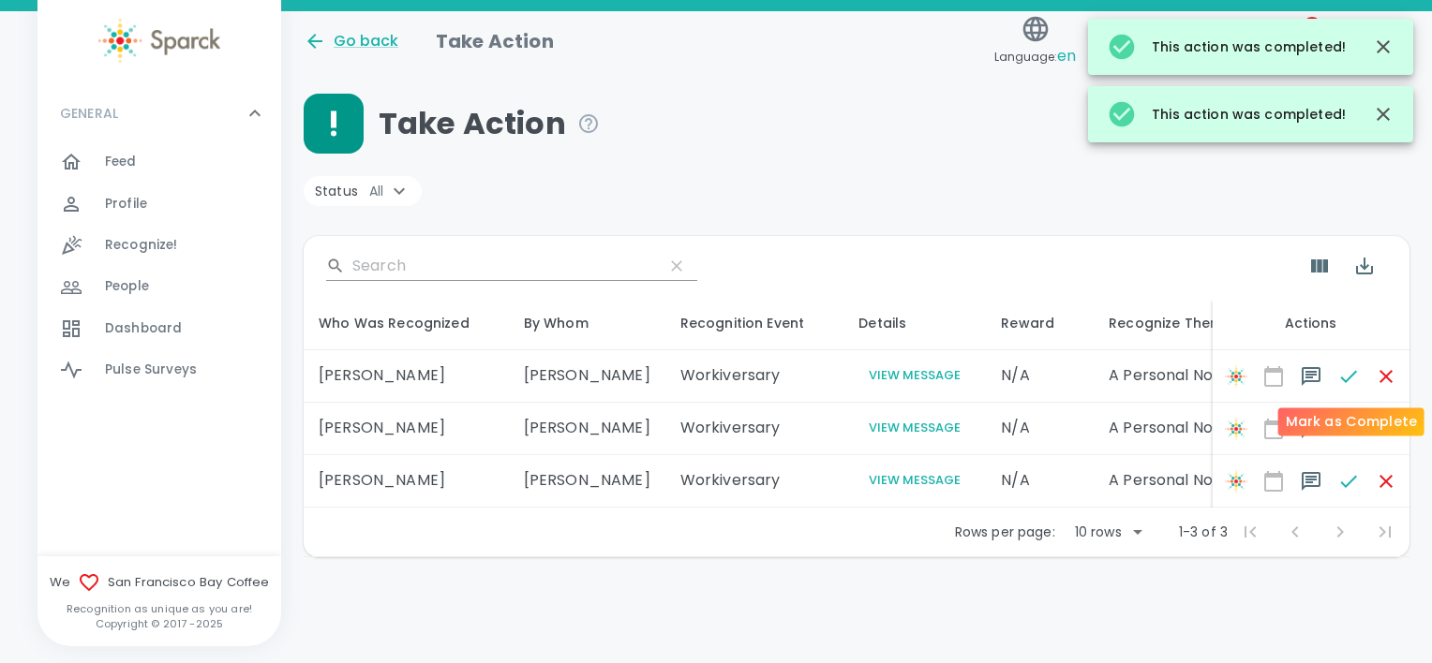
click at [1342, 377] on span at bounding box center [1348, 376] width 37 height 37
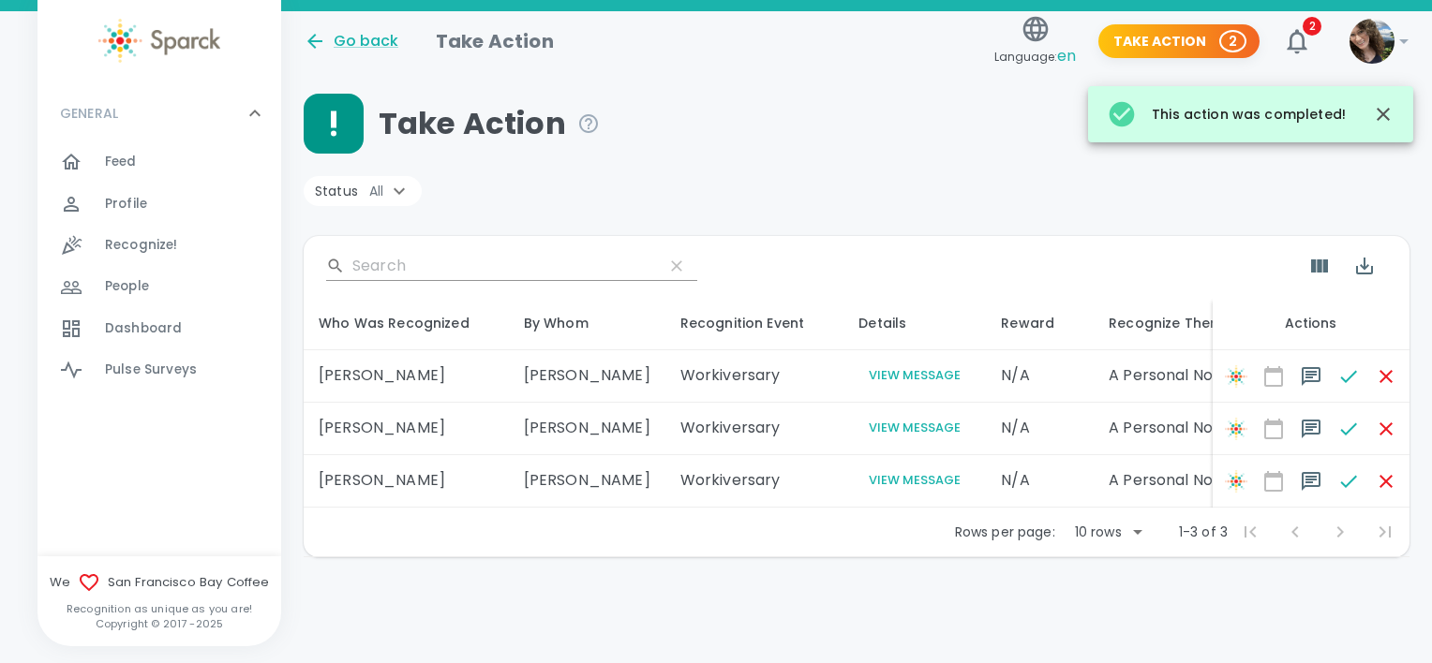
click at [780, 269] on div "​" at bounding box center [857, 266] width 1106 height 60
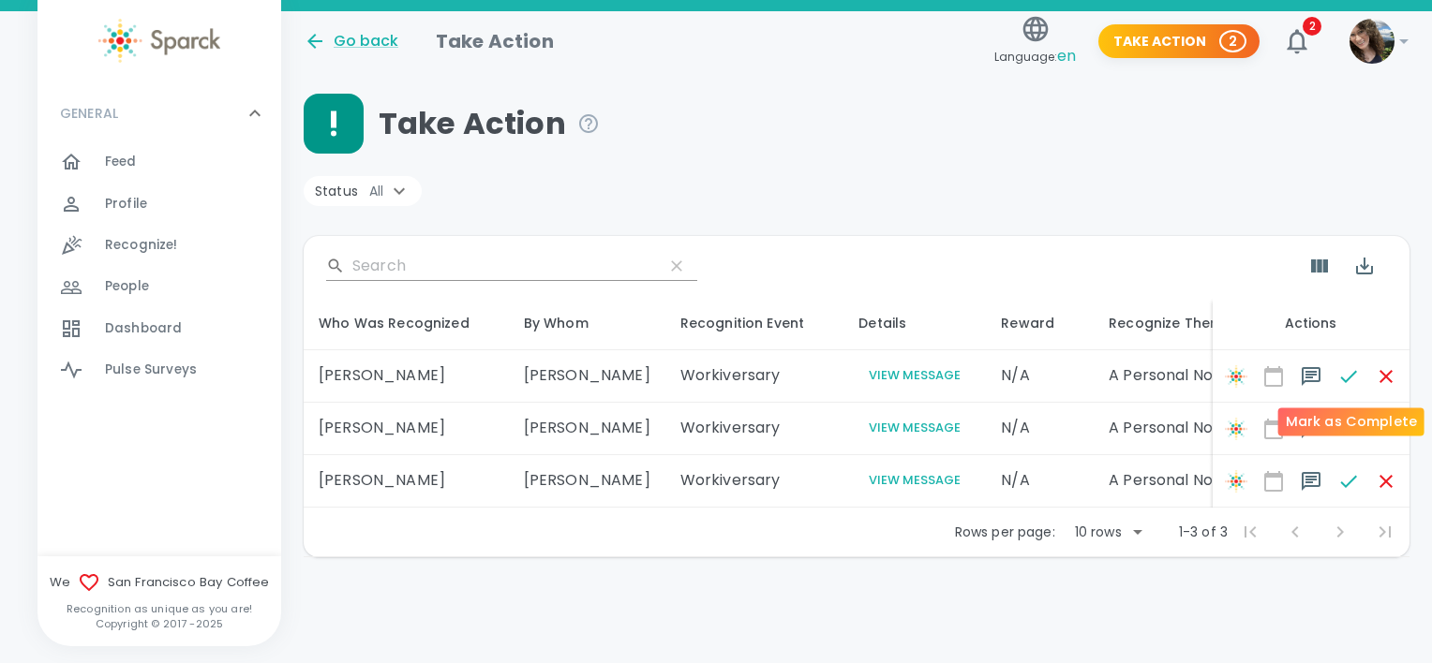
click at [1346, 380] on span at bounding box center [1348, 376] width 37 height 37
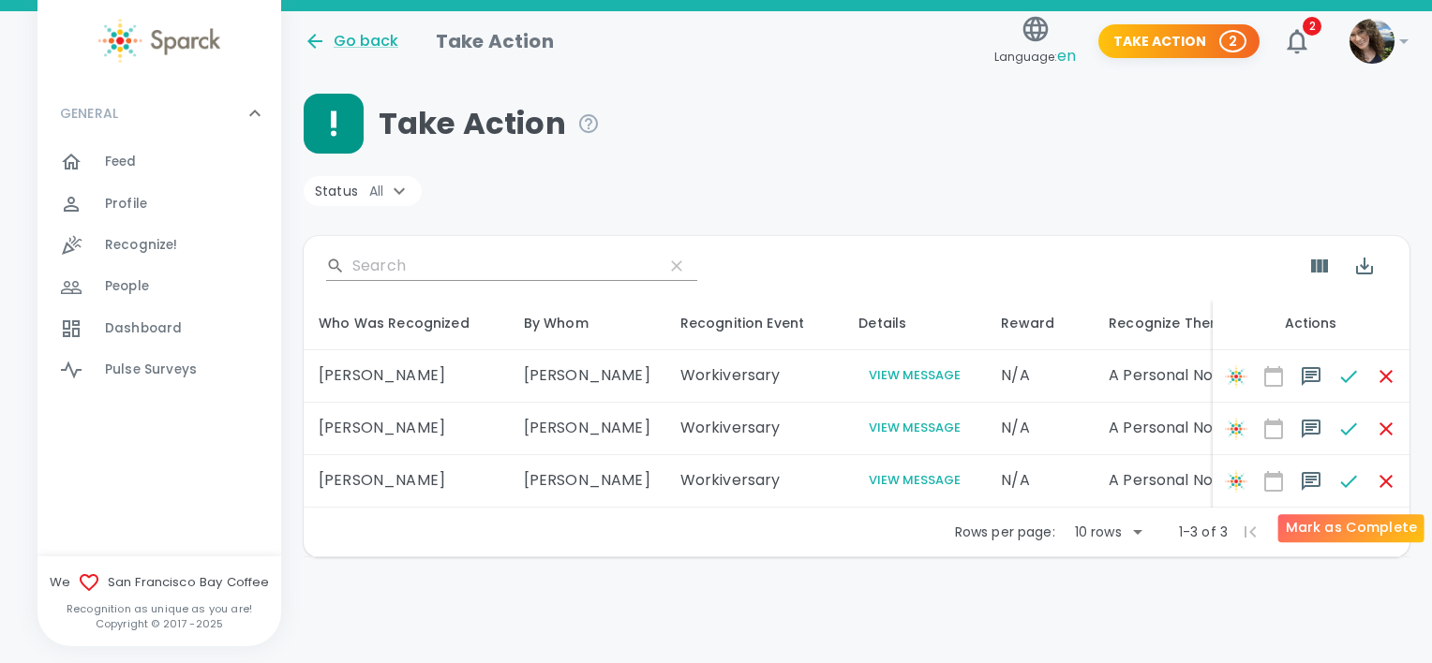
click at [1345, 476] on span at bounding box center [1348, 481] width 37 height 37
